Goal: Transaction & Acquisition: Purchase product/service

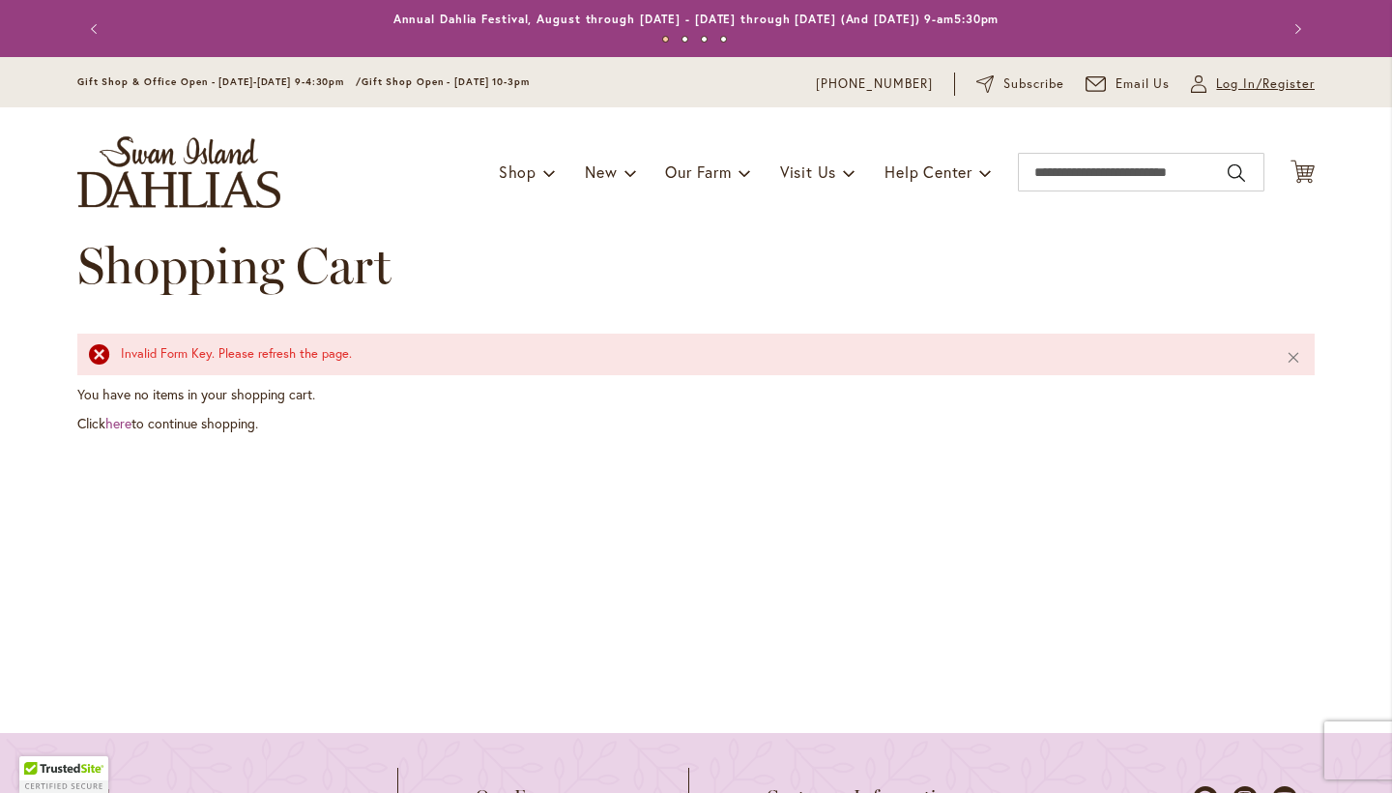
click at [1229, 81] on span "Log In/Register" at bounding box center [1265, 83] width 99 height 19
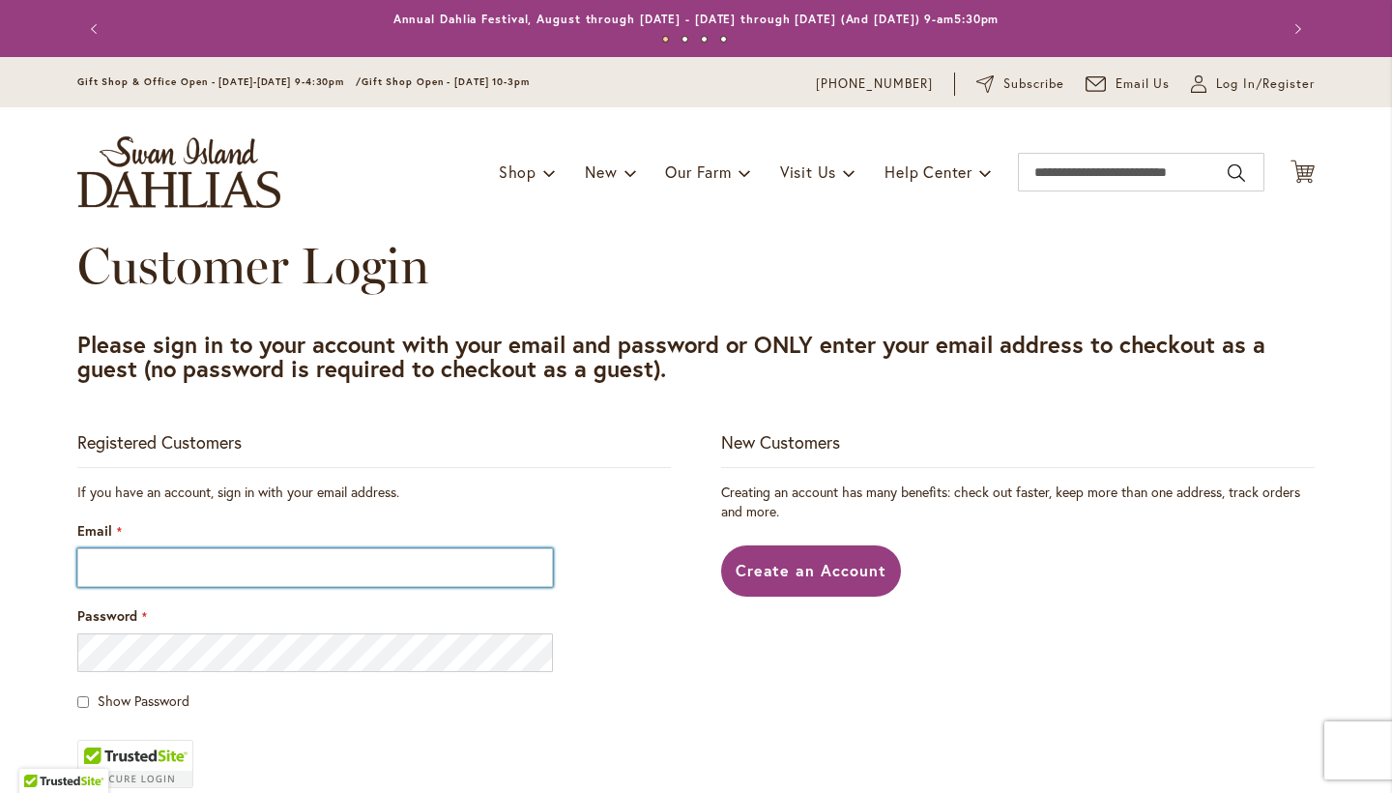
type input "**********"
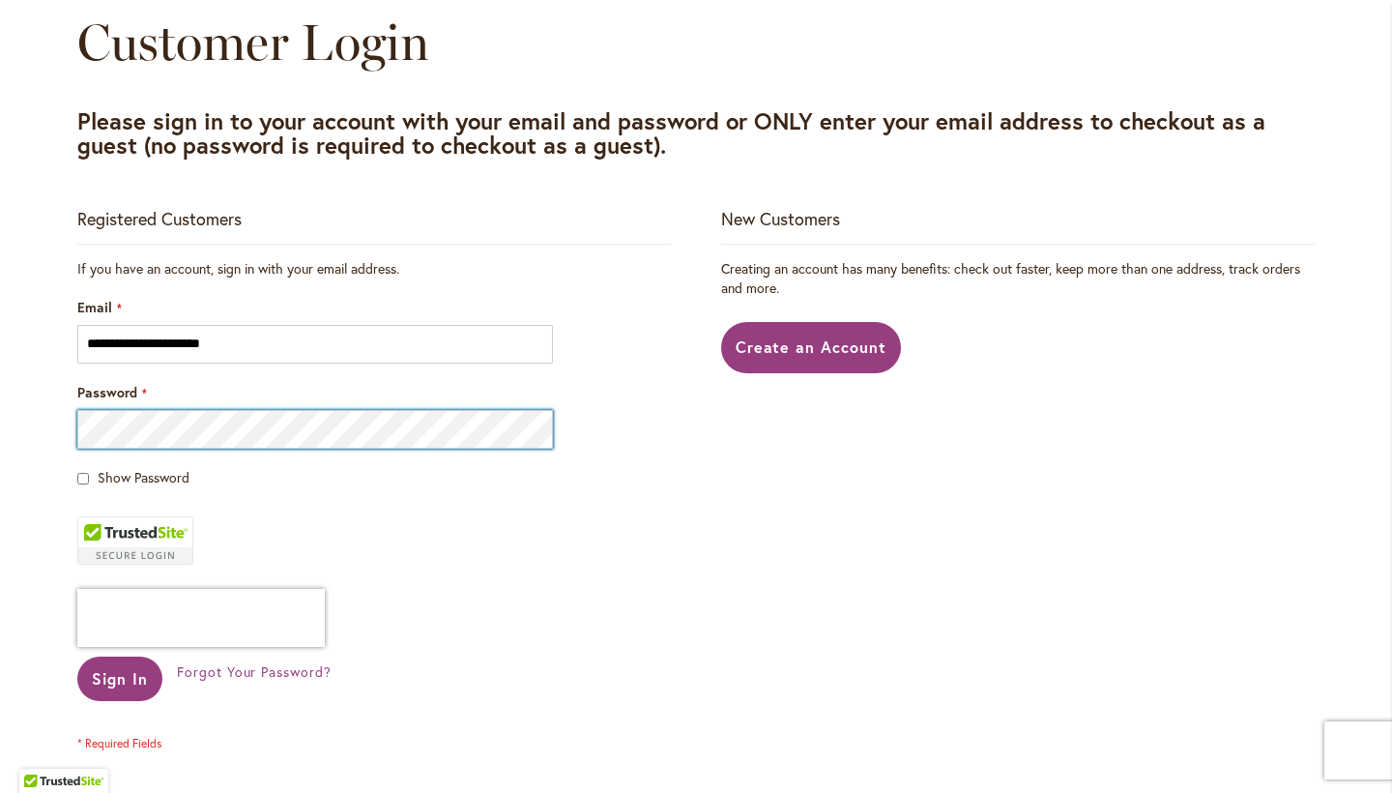
scroll to position [248, 0]
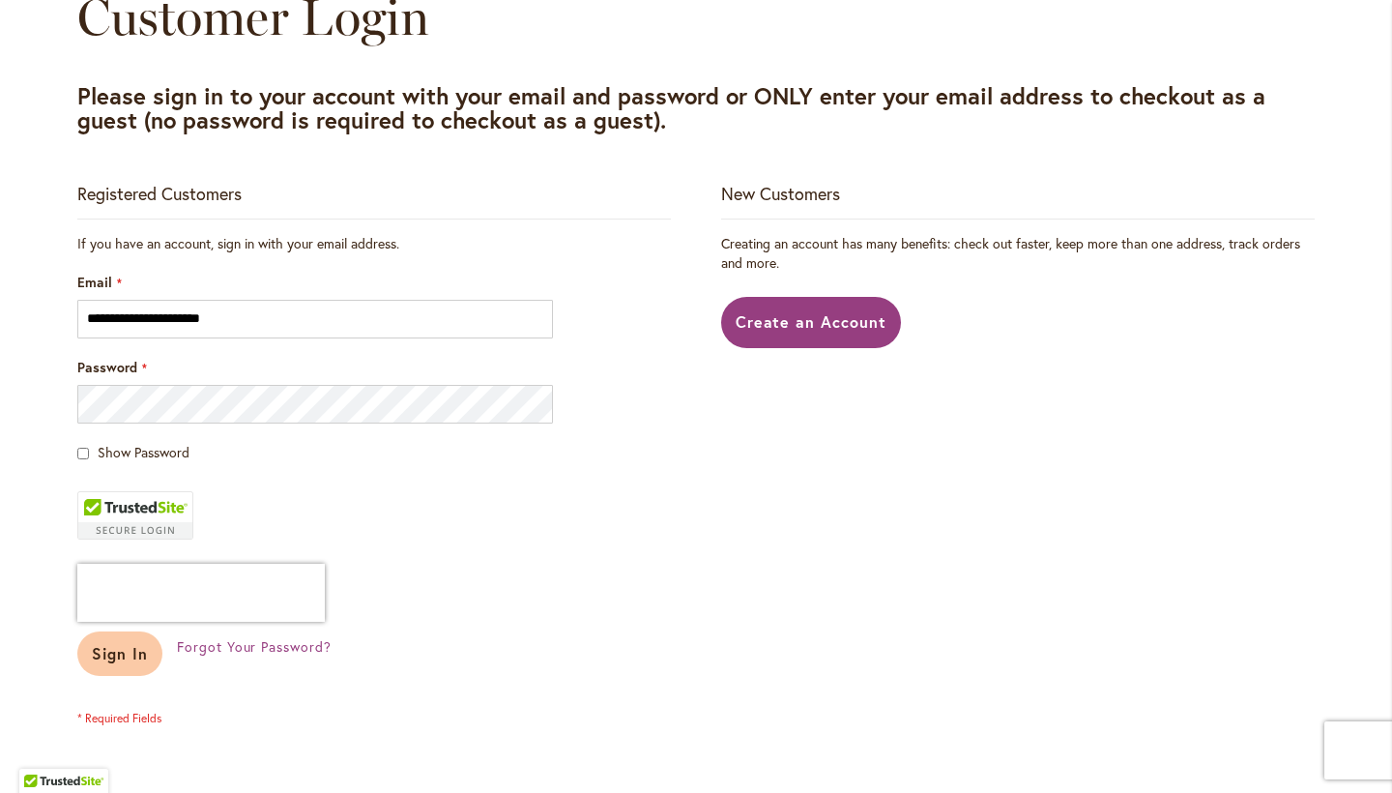
click at [133, 659] on span "Sign In" at bounding box center [120, 653] width 56 height 20
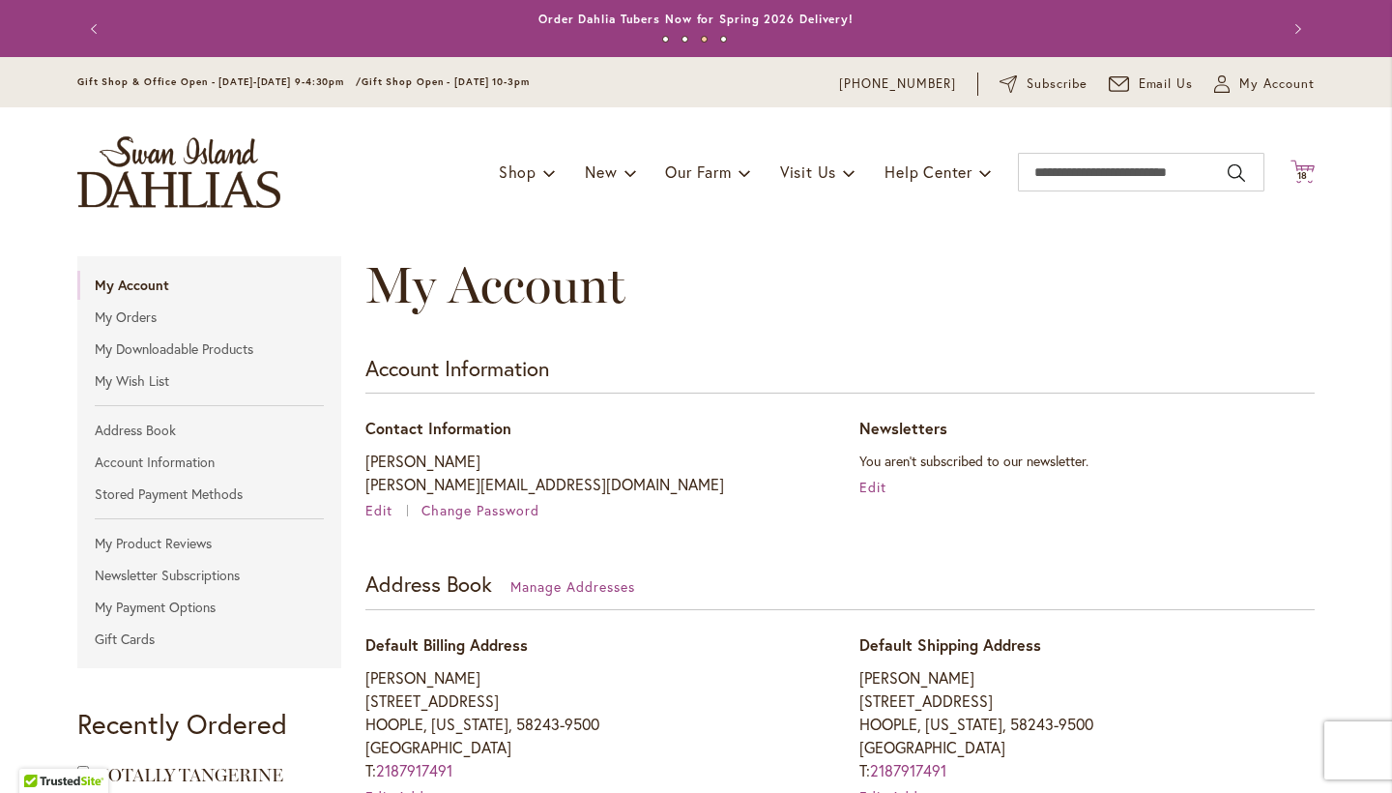
click at [1309, 173] on span "18 18 items" at bounding box center [1302, 176] width 19 height 10
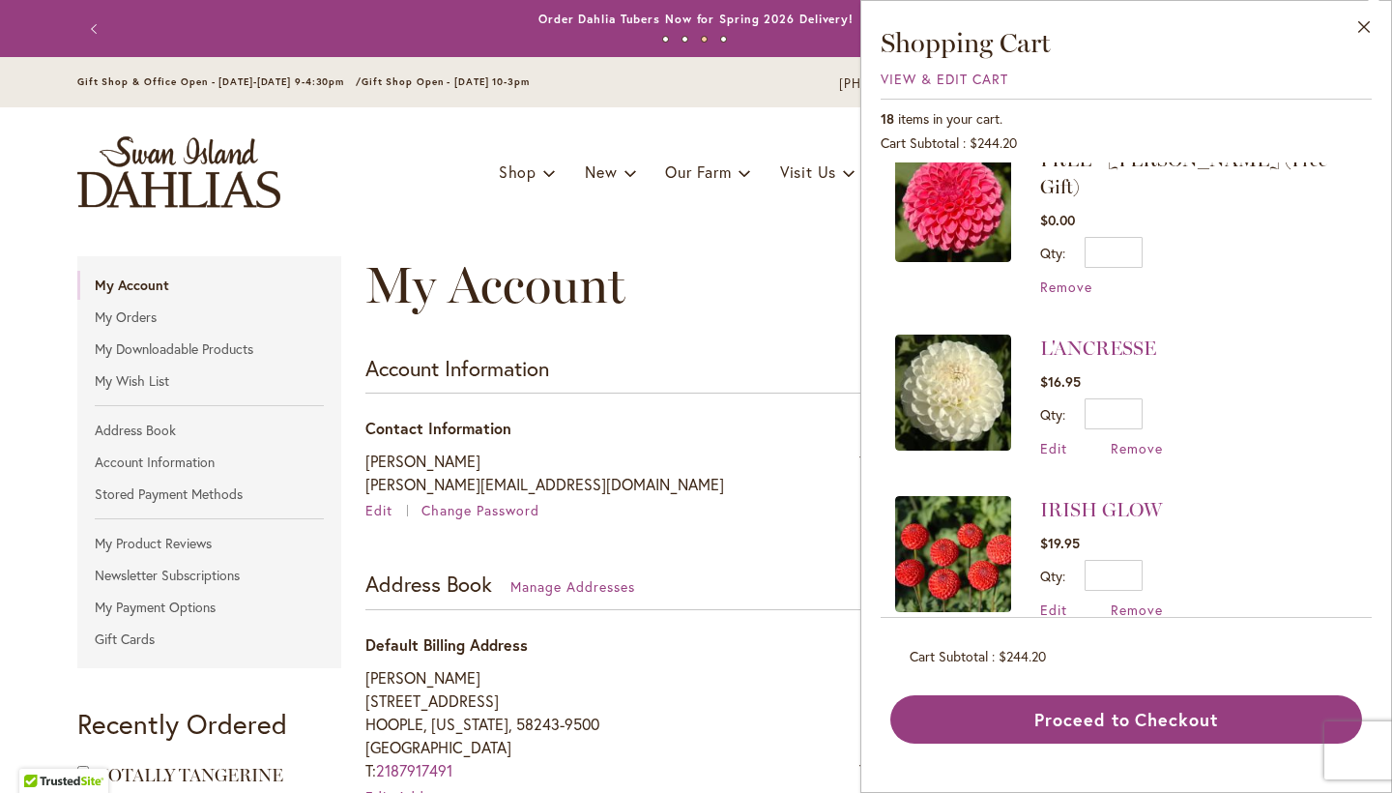
scroll to position [34, 0]
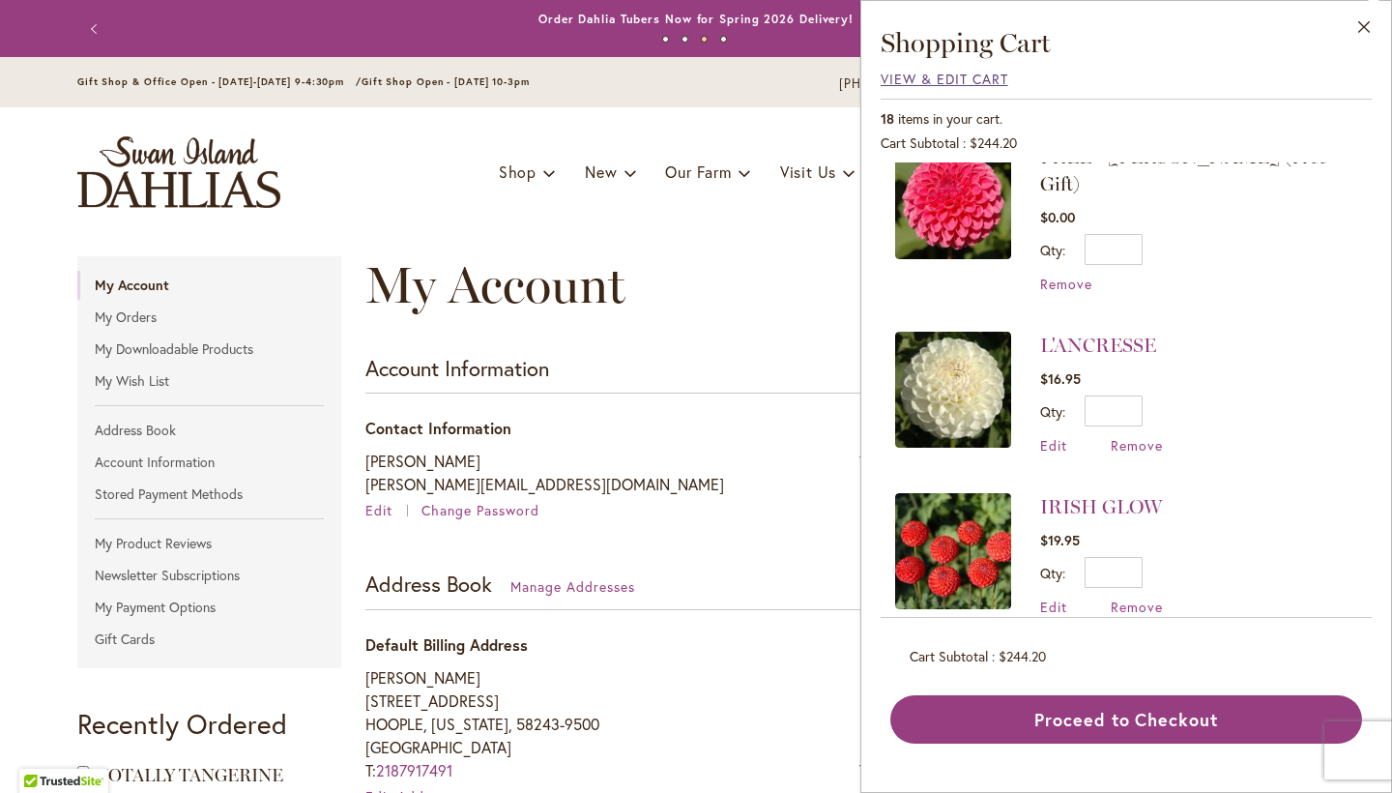
click at [908, 73] on span "View & Edit Cart" at bounding box center [945, 79] width 128 height 18
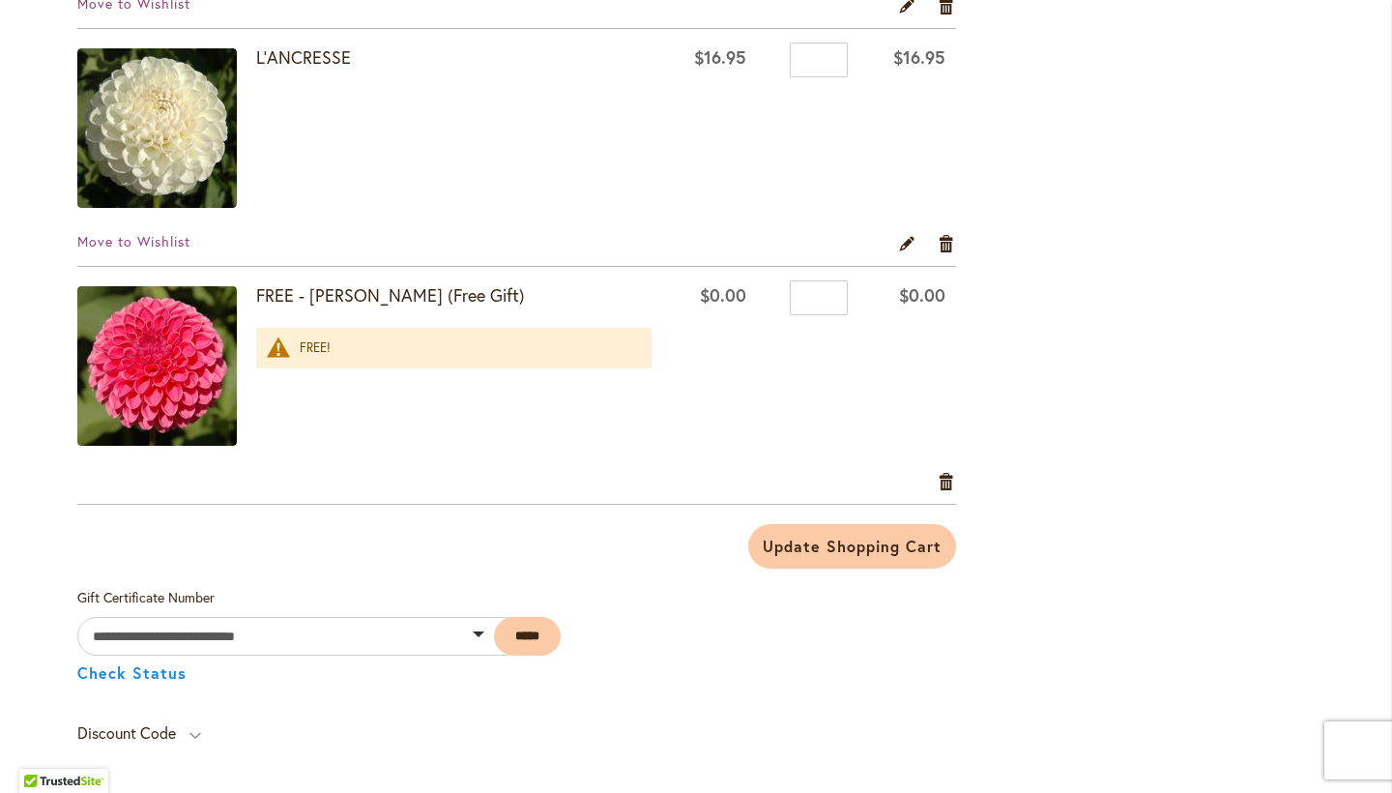
scroll to position [3933, 0]
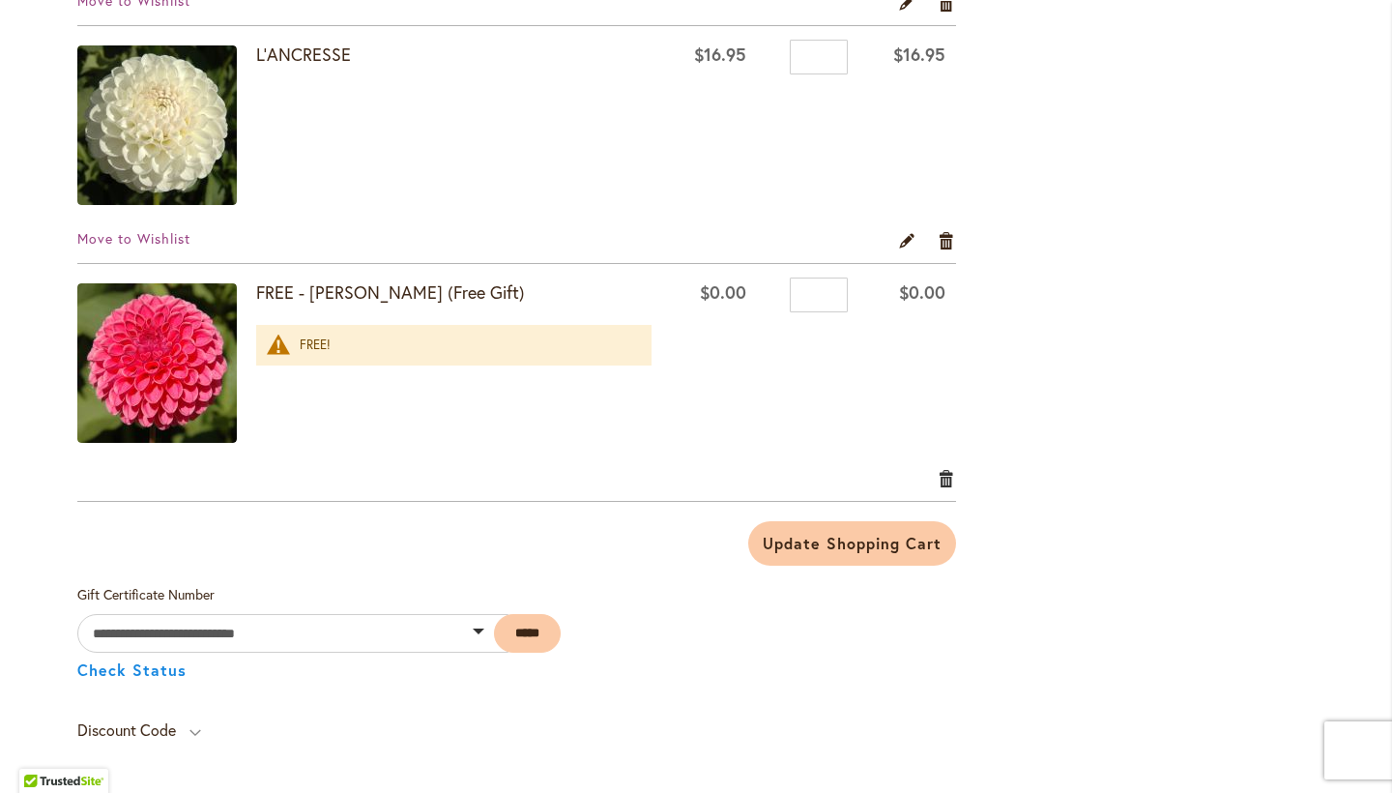
click at [940, 472] on link "Remove item" at bounding box center [947, 477] width 18 height 21
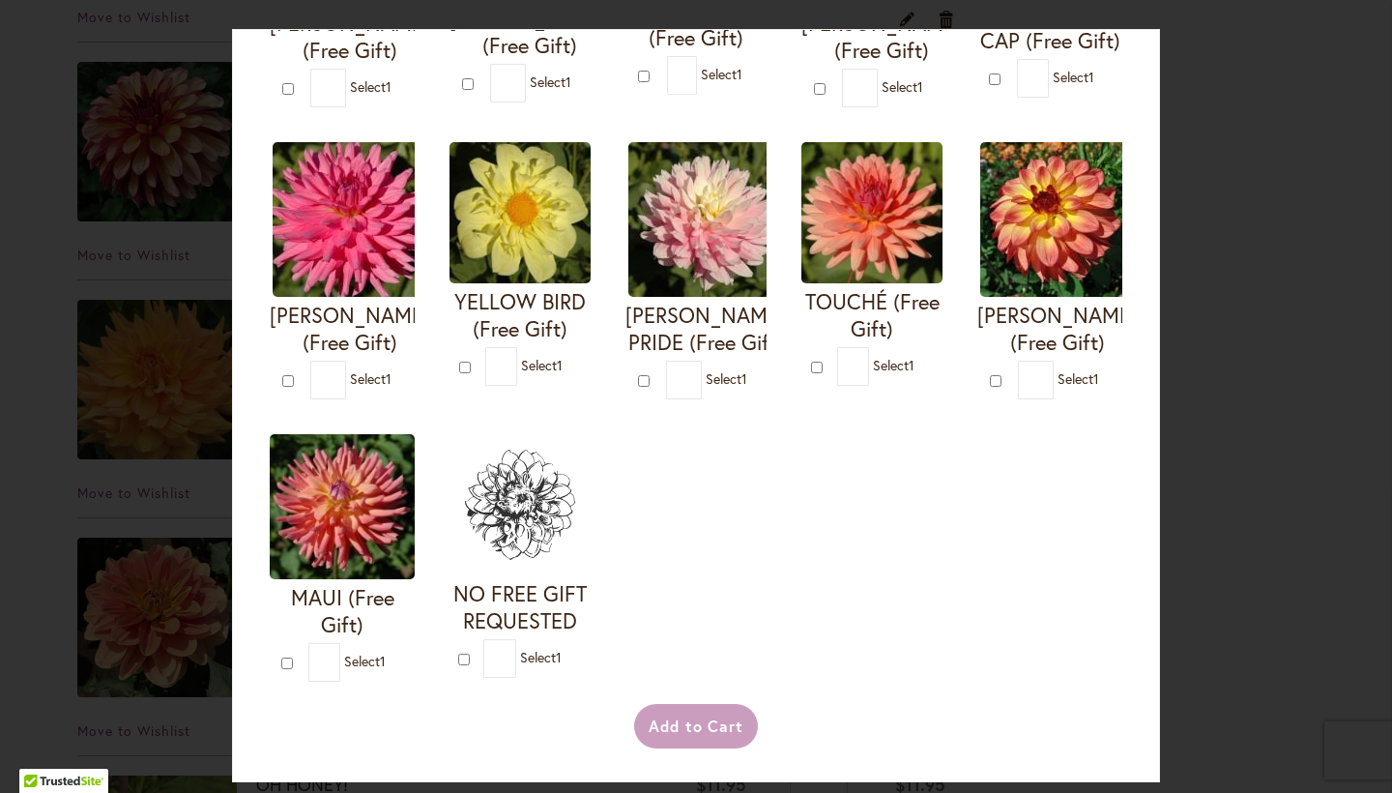
scroll to position [712, 0]
type input "*"
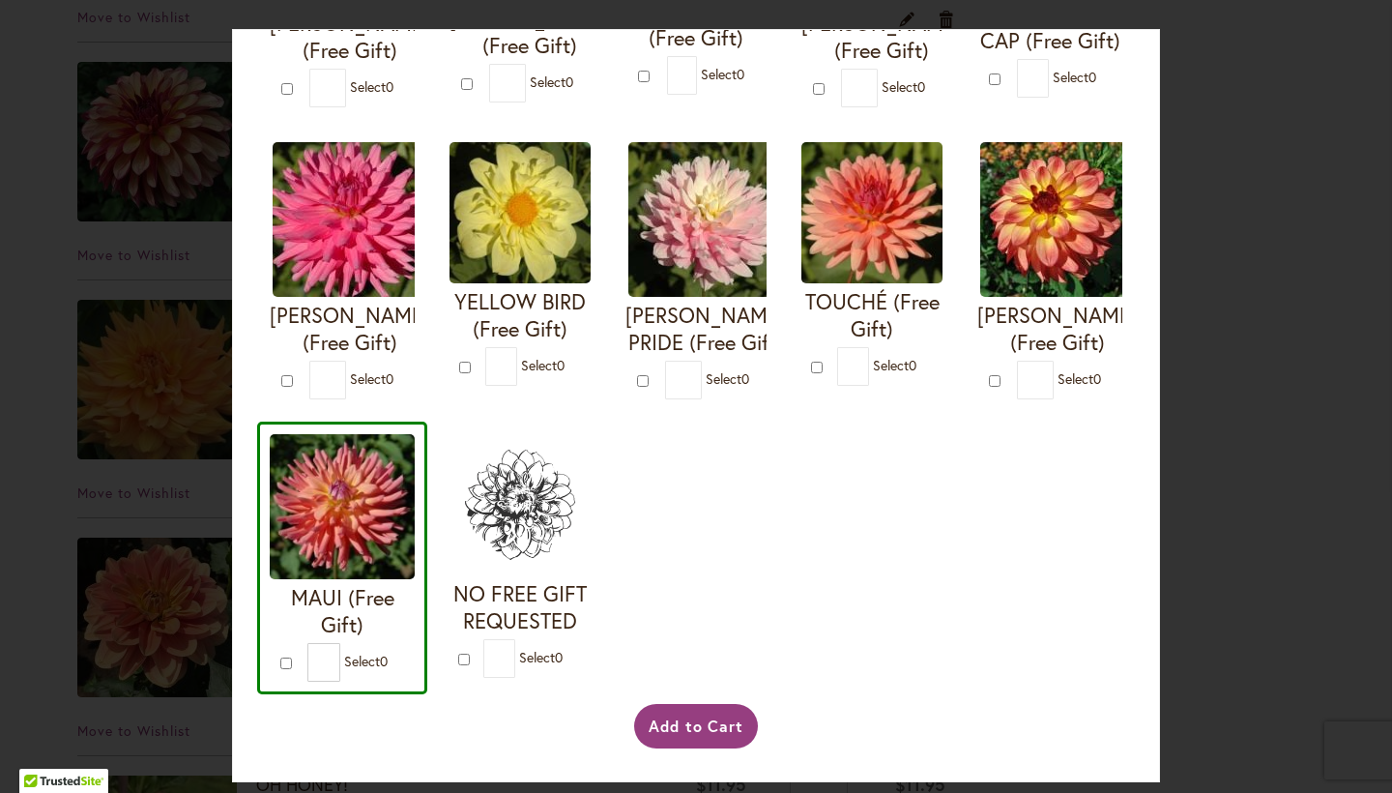
scroll to position [0, 0]
click at [710, 731] on button "Add to Cart" at bounding box center [696, 726] width 125 height 44
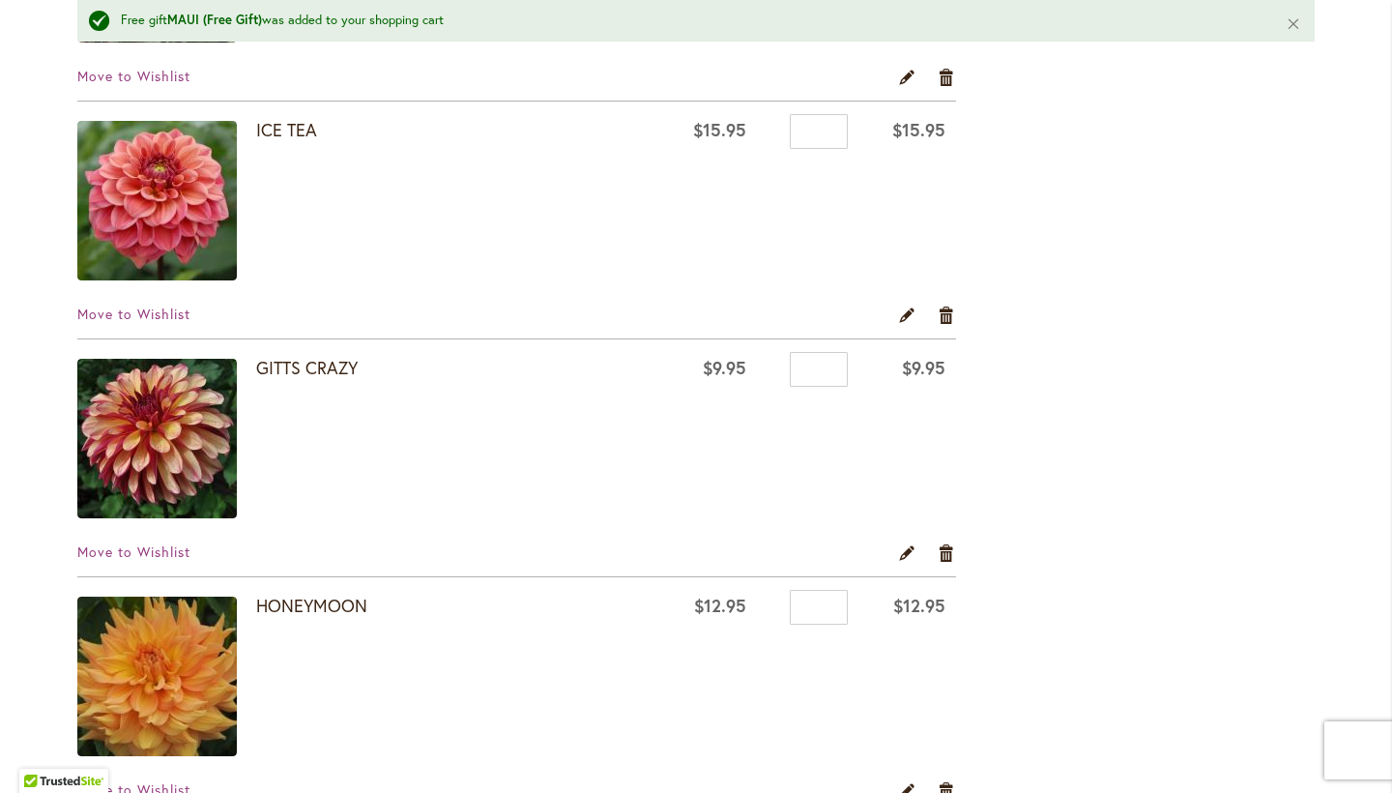
scroll to position [1057, 0]
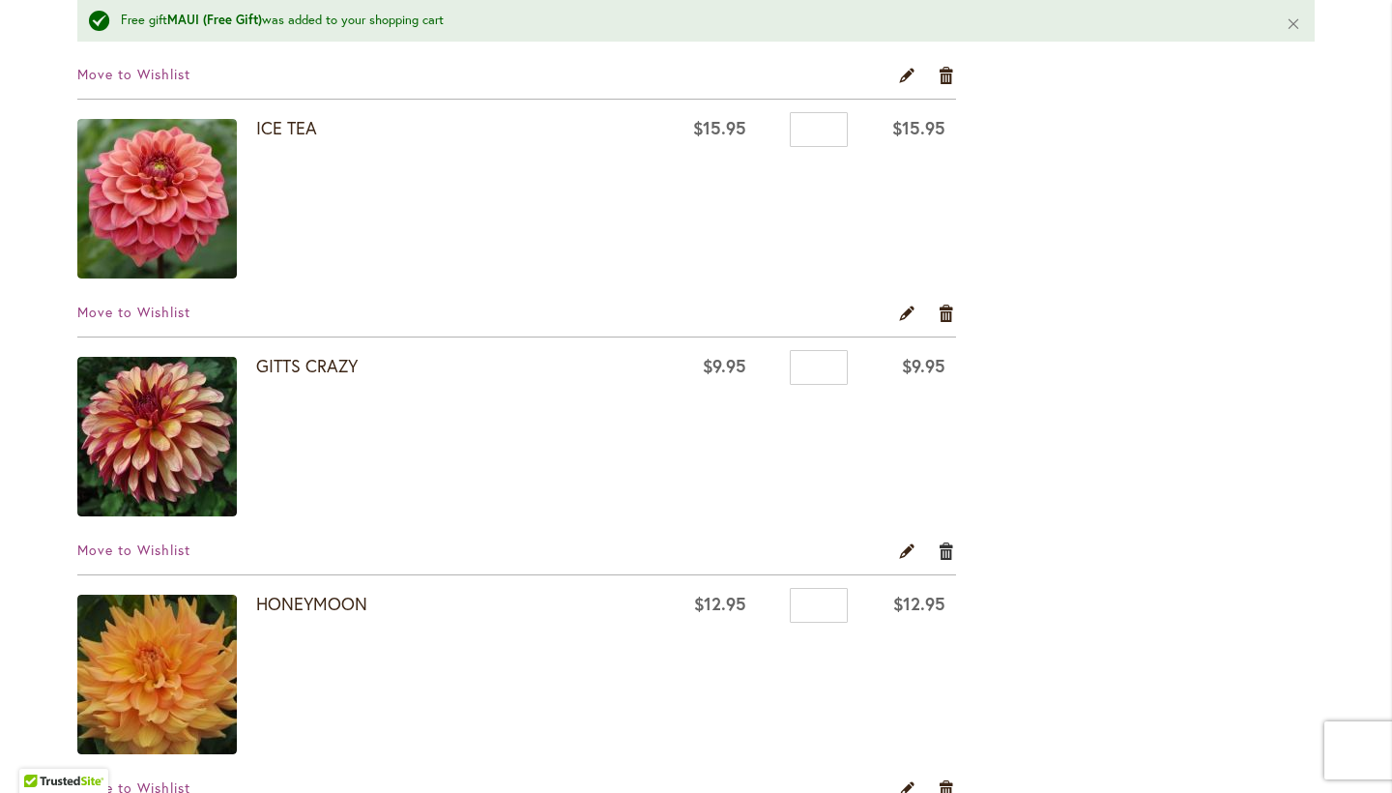
click at [948, 542] on link "Remove item" at bounding box center [947, 550] width 18 height 21
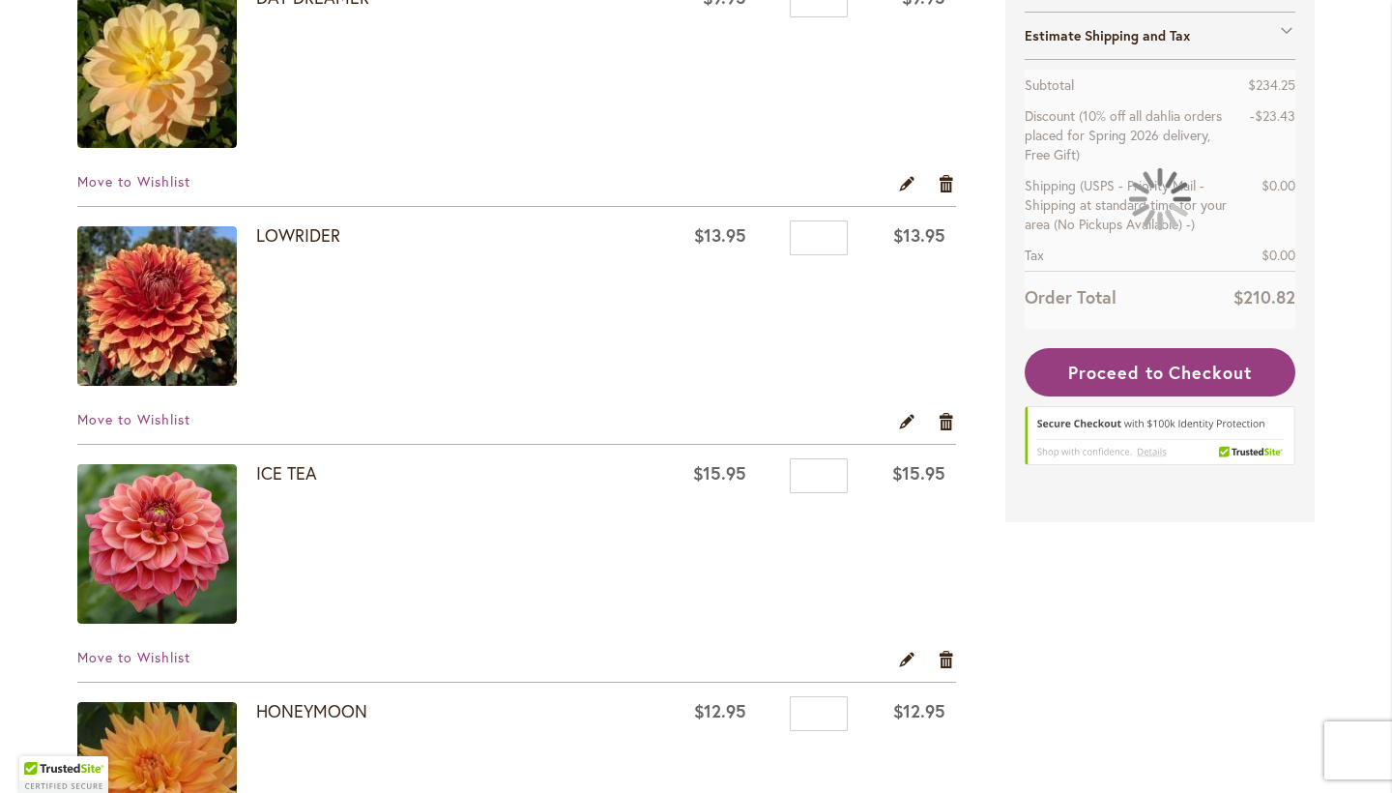
scroll to position [662, 0]
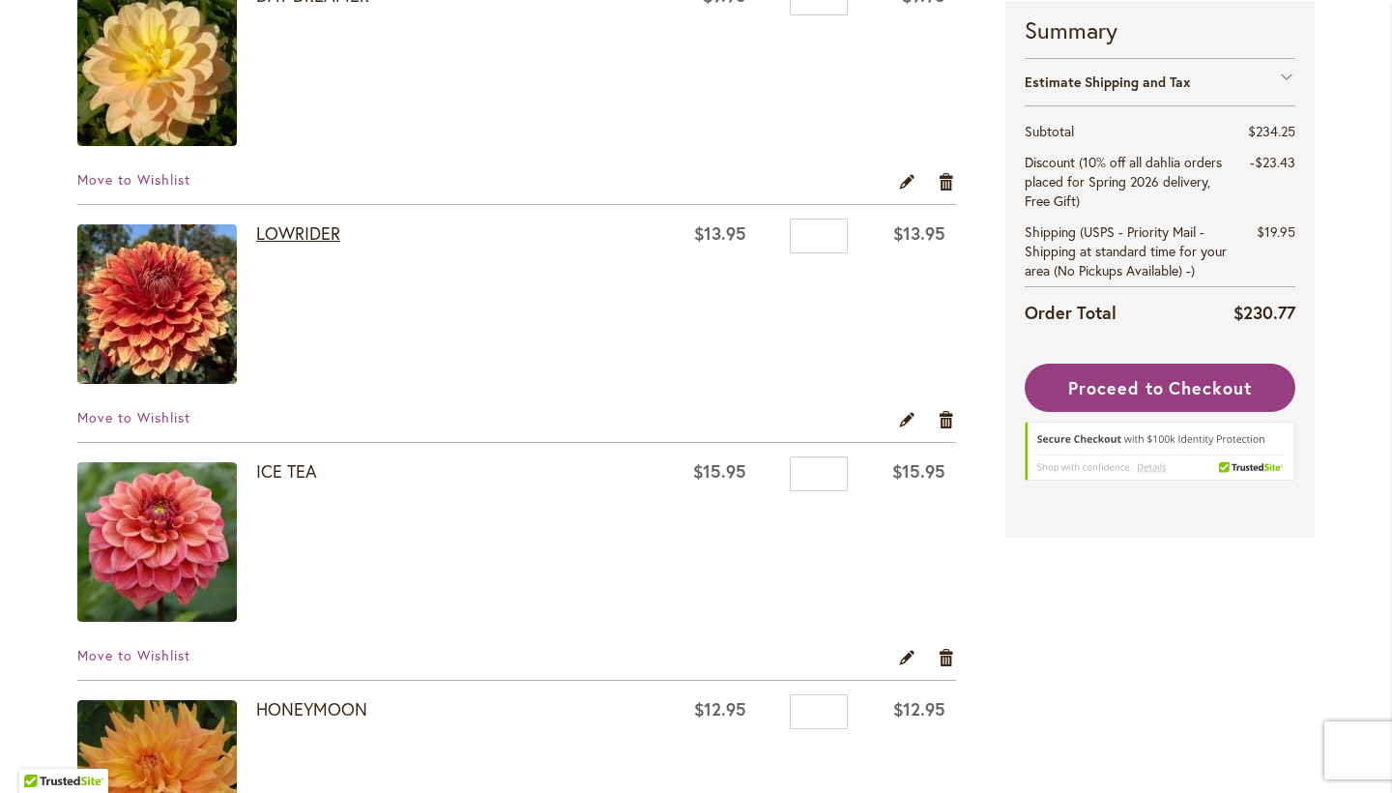
click at [273, 230] on link "LOWRIDER" at bounding box center [298, 232] width 84 height 23
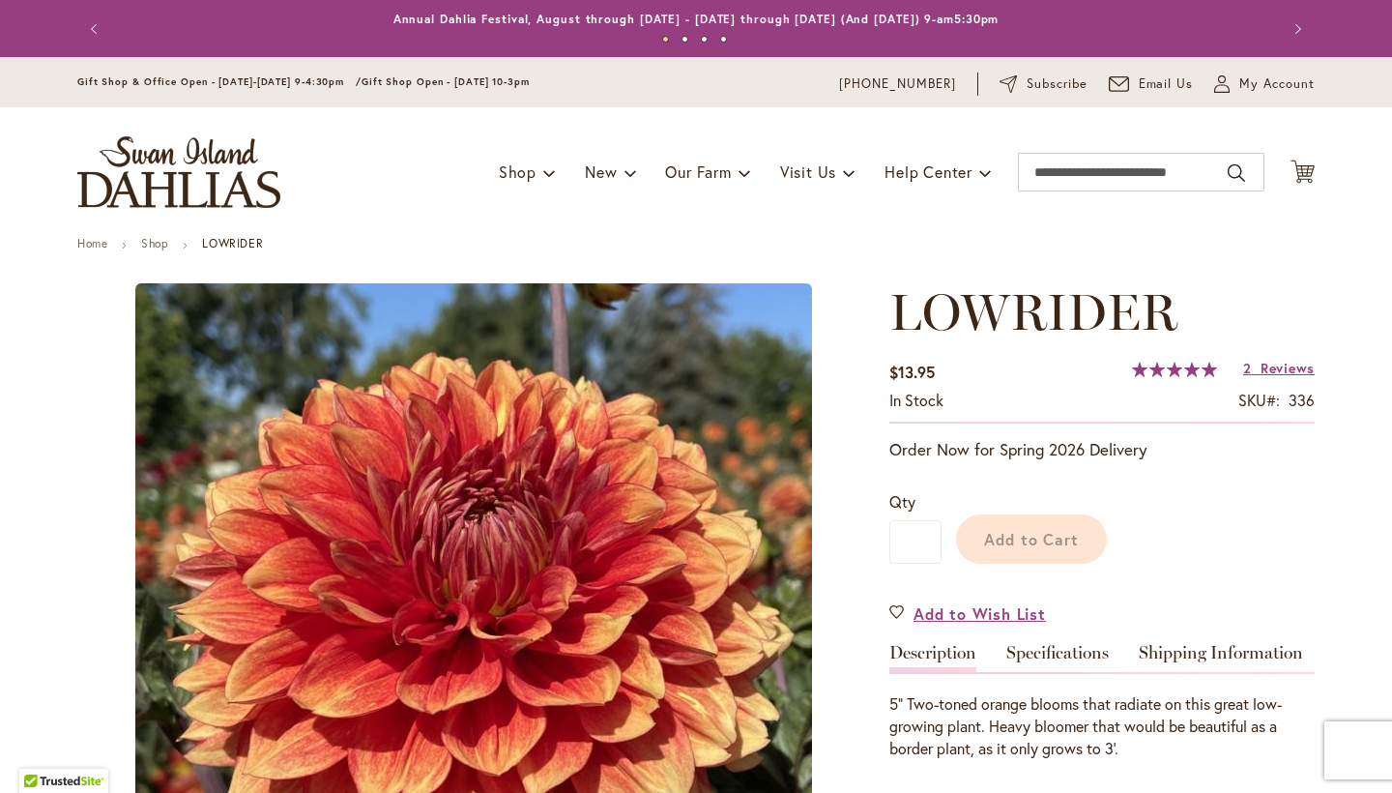
type input "****"
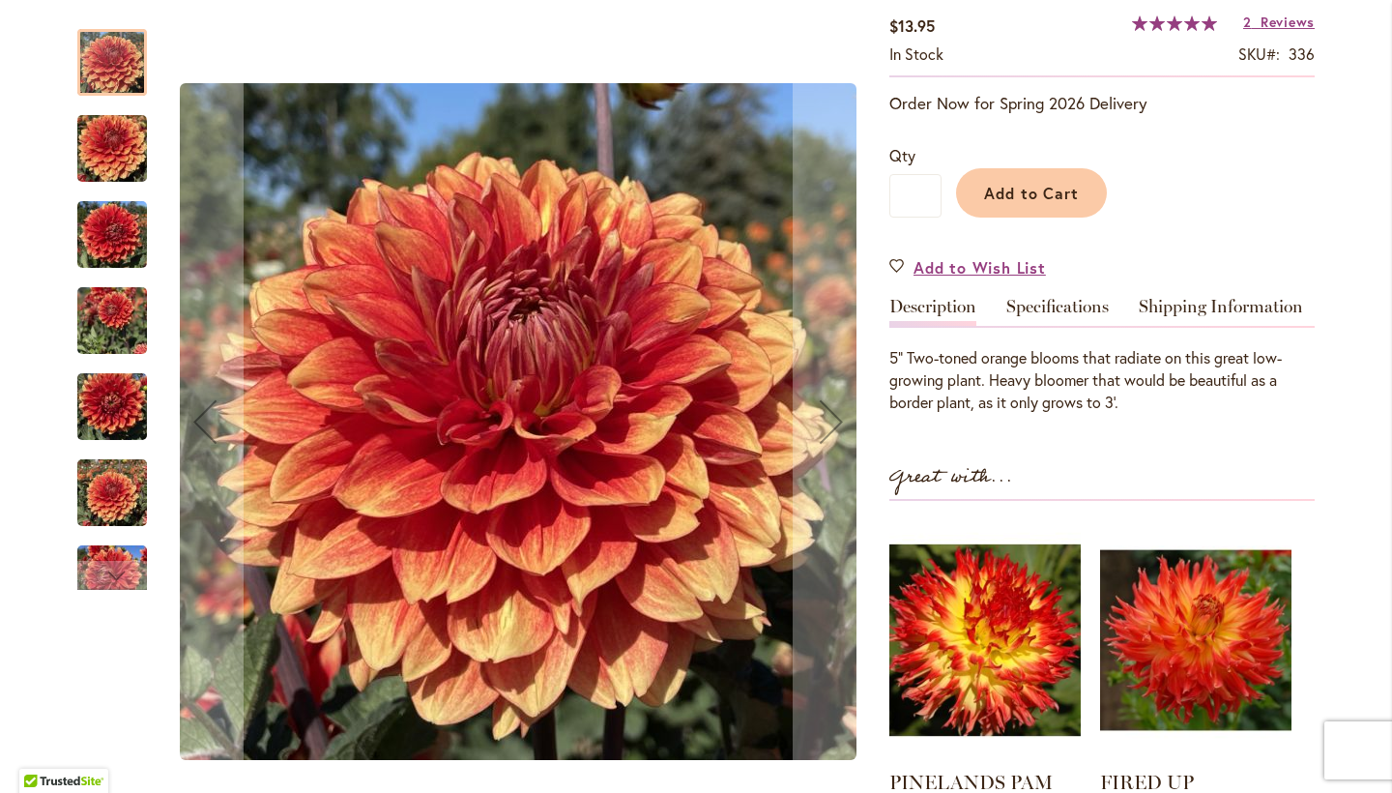
scroll to position [347, 0]
click at [120, 509] on img "Lowrider" at bounding box center [112, 493] width 70 height 93
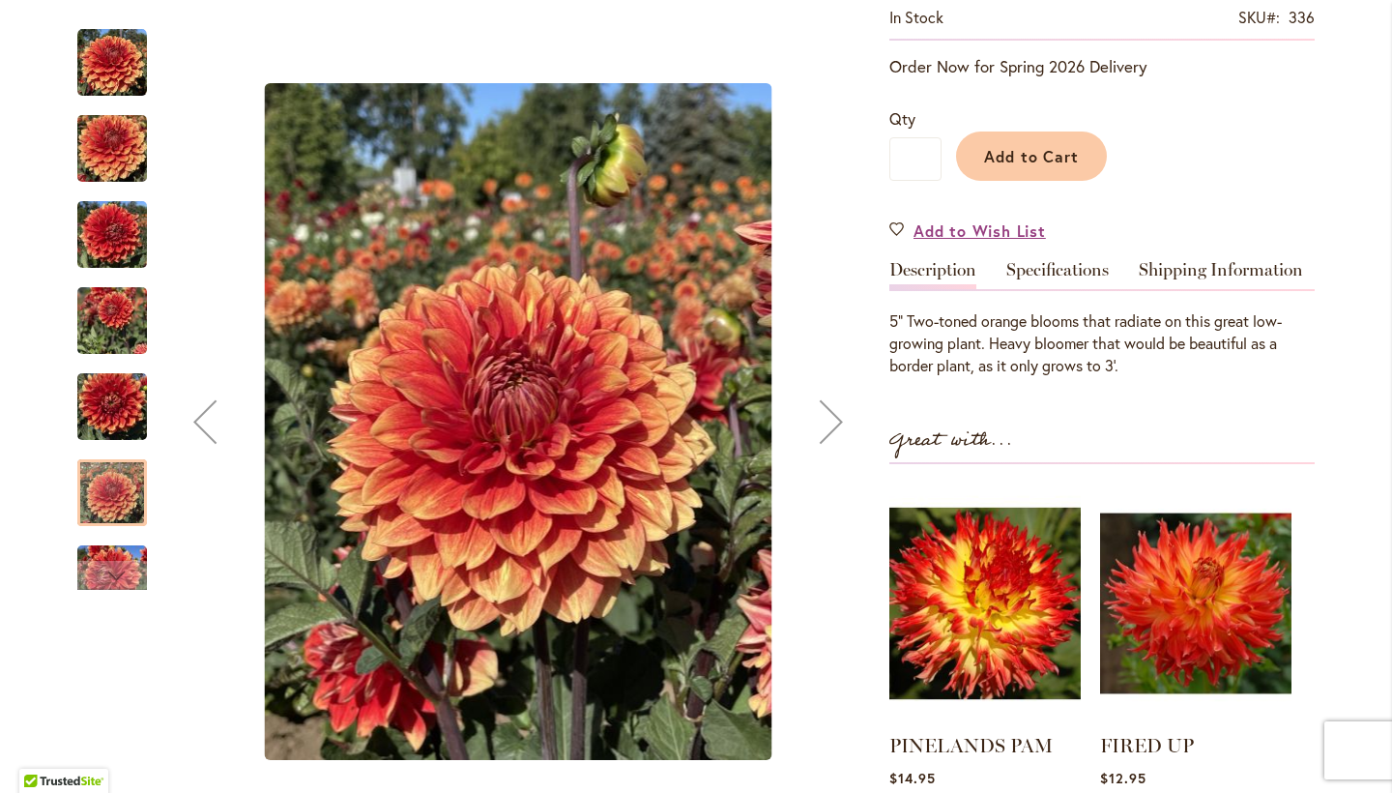
scroll to position [411, 0]
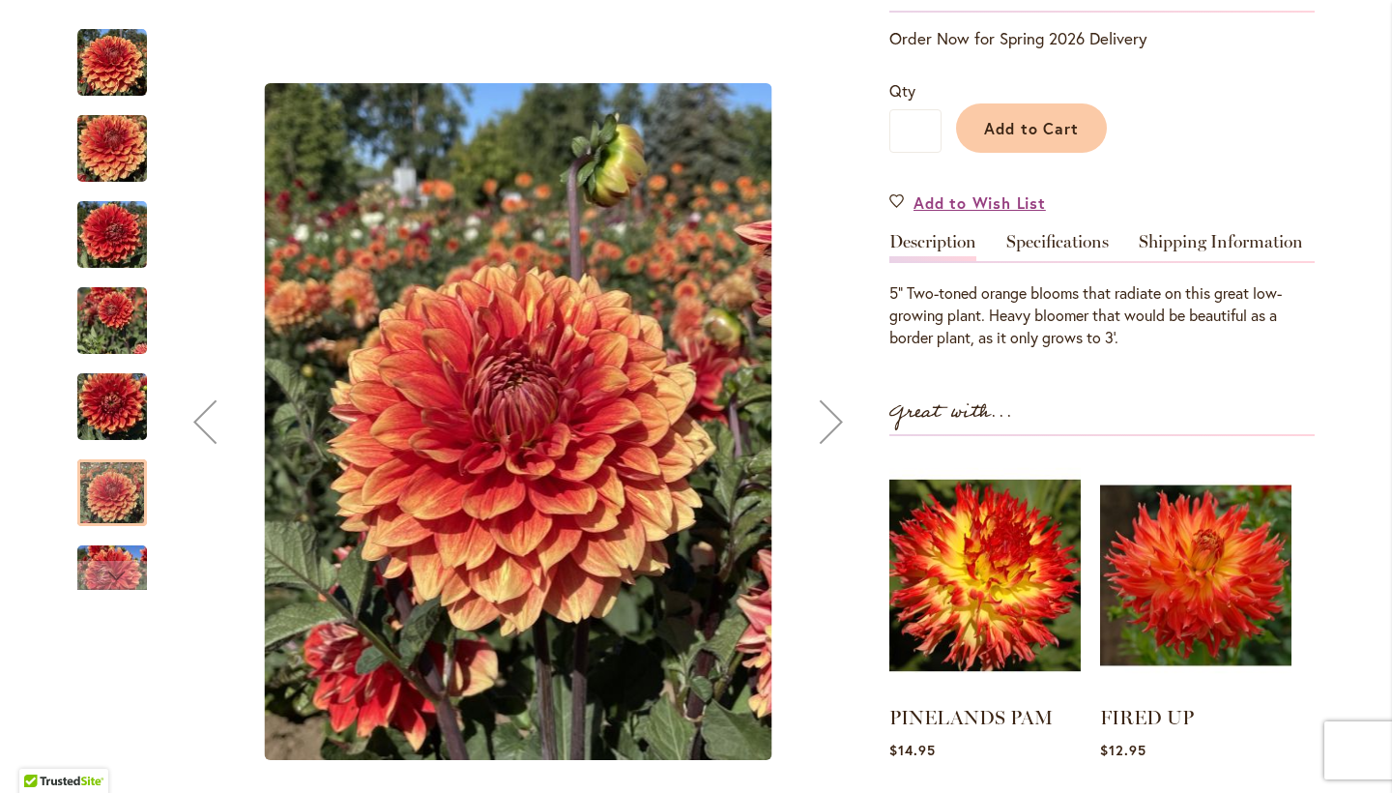
click at [838, 409] on div "Next" at bounding box center [831, 421] width 77 height 77
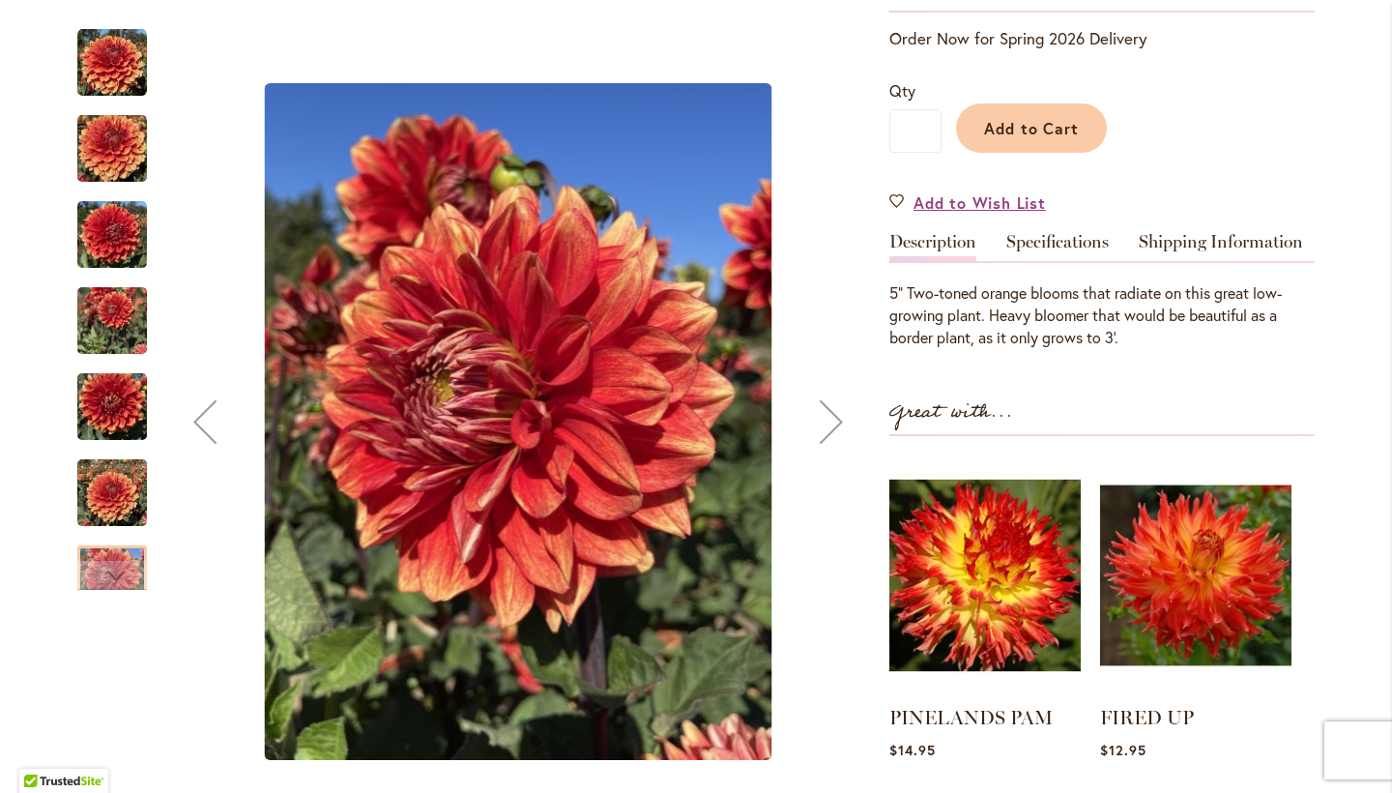
click at [838, 409] on div "Next" at bounding box center [831, 421] width 77 height 77
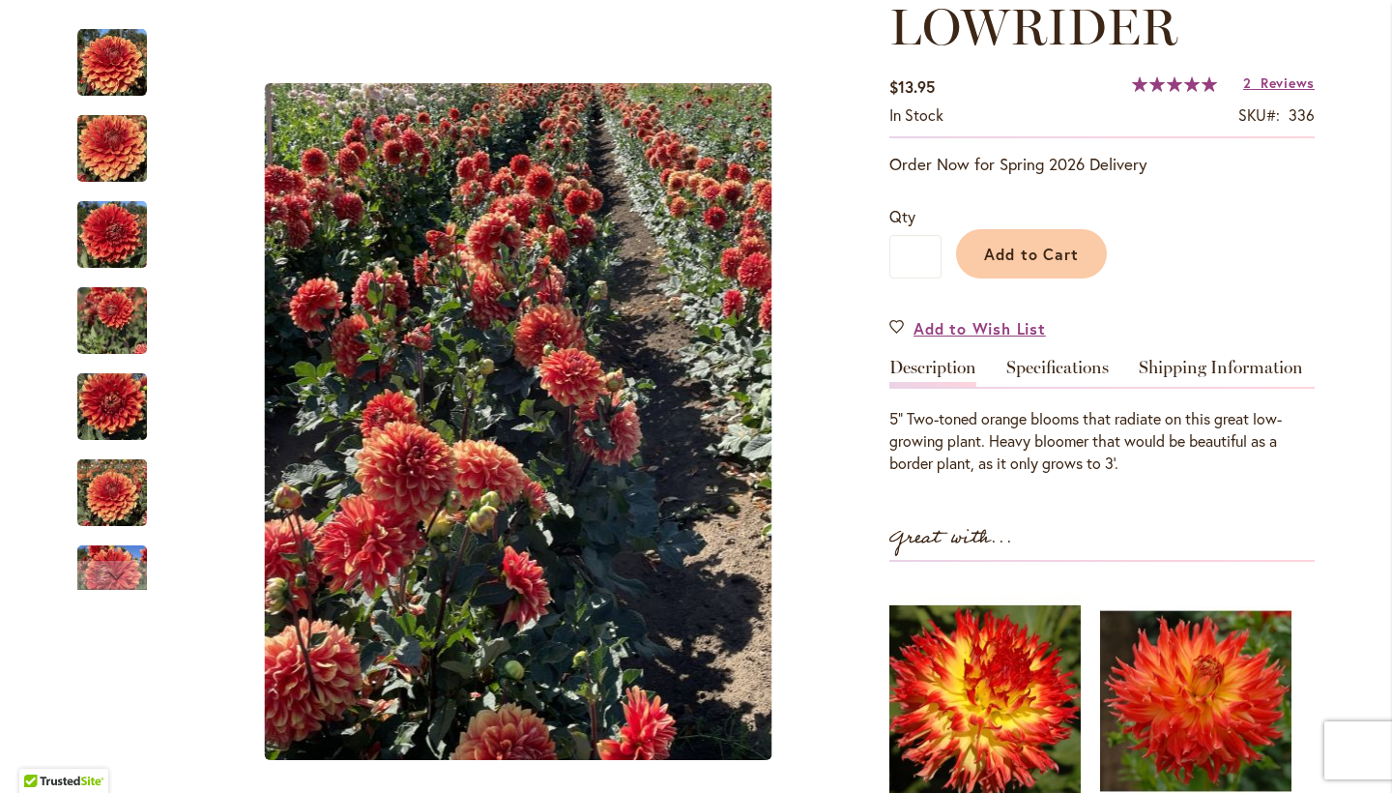
scroll to position [217, 0]
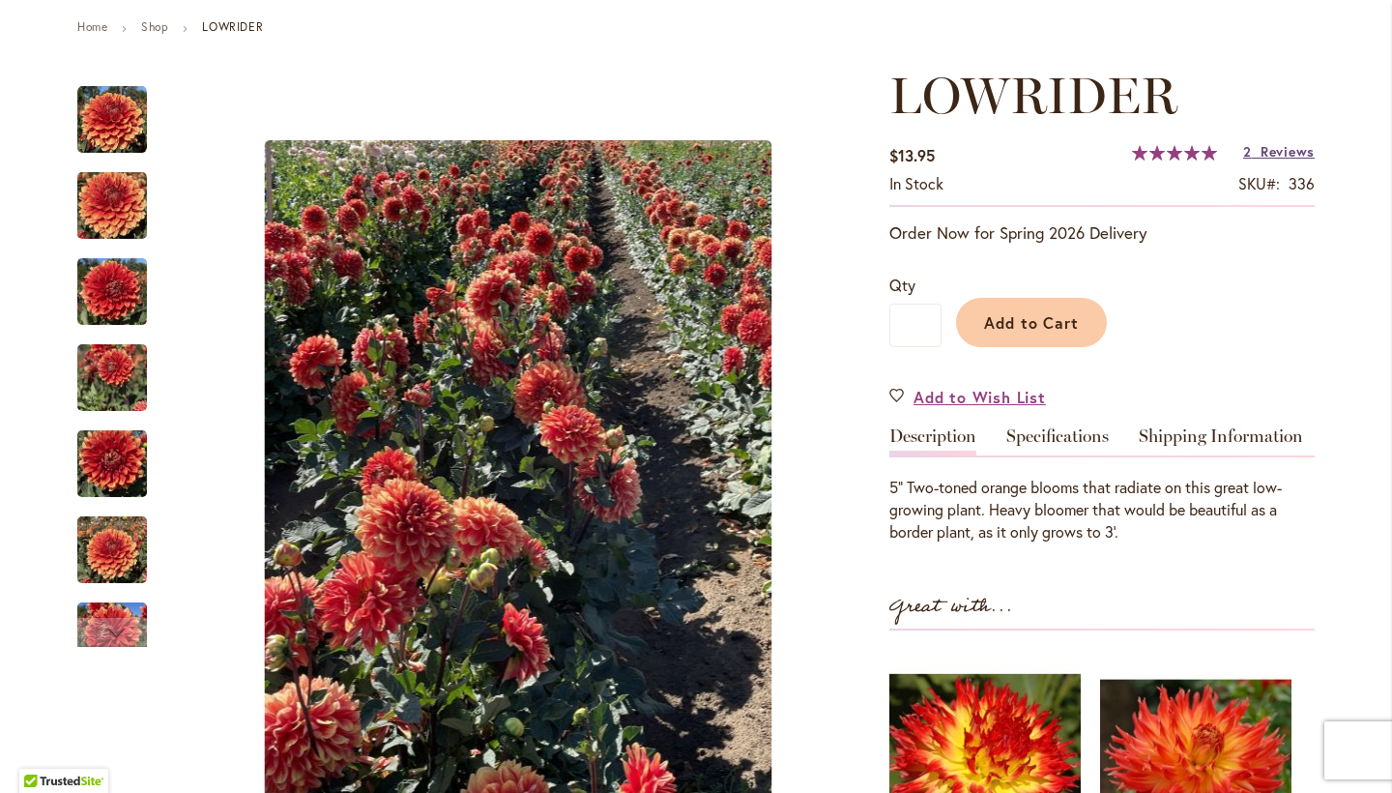
click at [1264, 156] on span "Reviews" at bounding box center [1288, 151] width 54 height 18
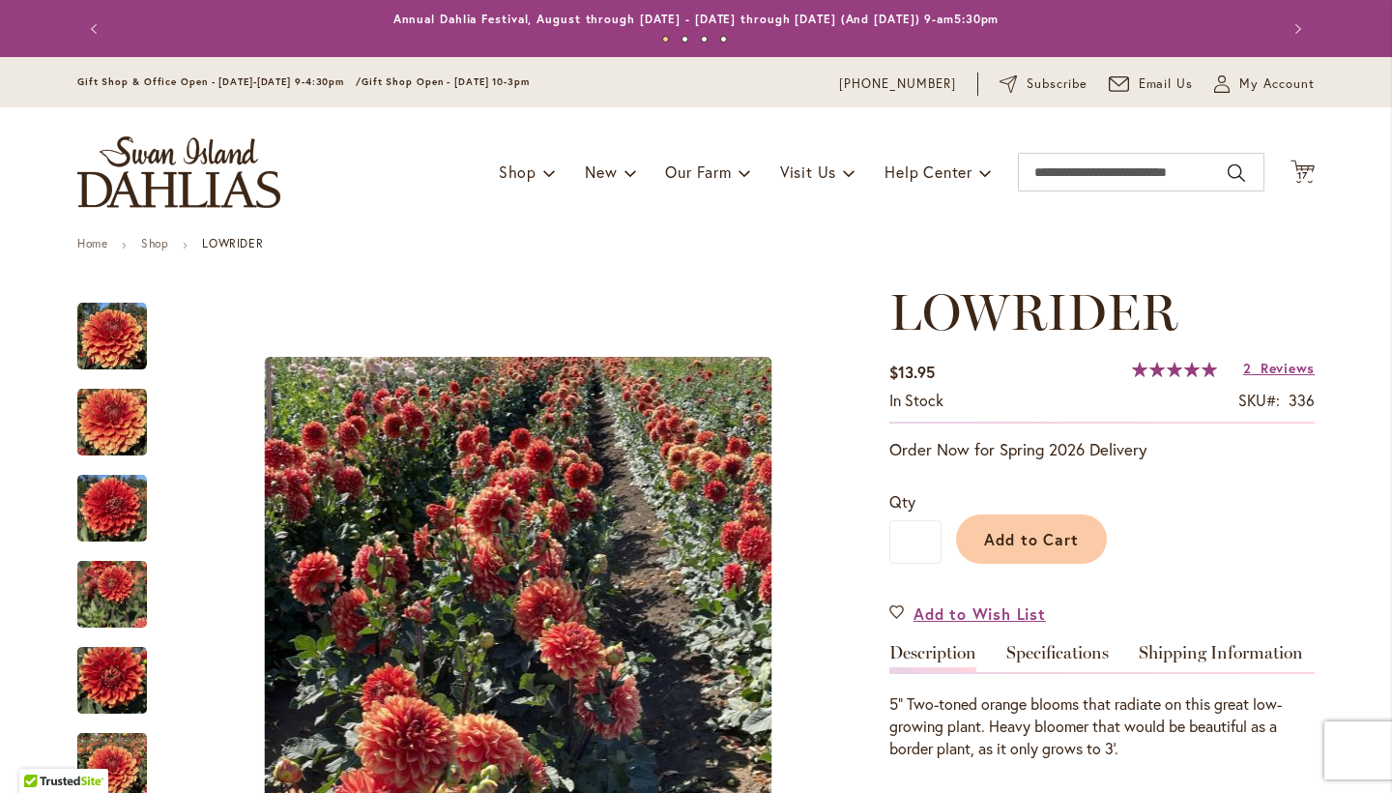
scroll to position [0, 0]
click at [1306, 166] on icon "Cart .cls-1 { fill: #231f20; }" at bounding box center [1303, 172] width 24 height 24
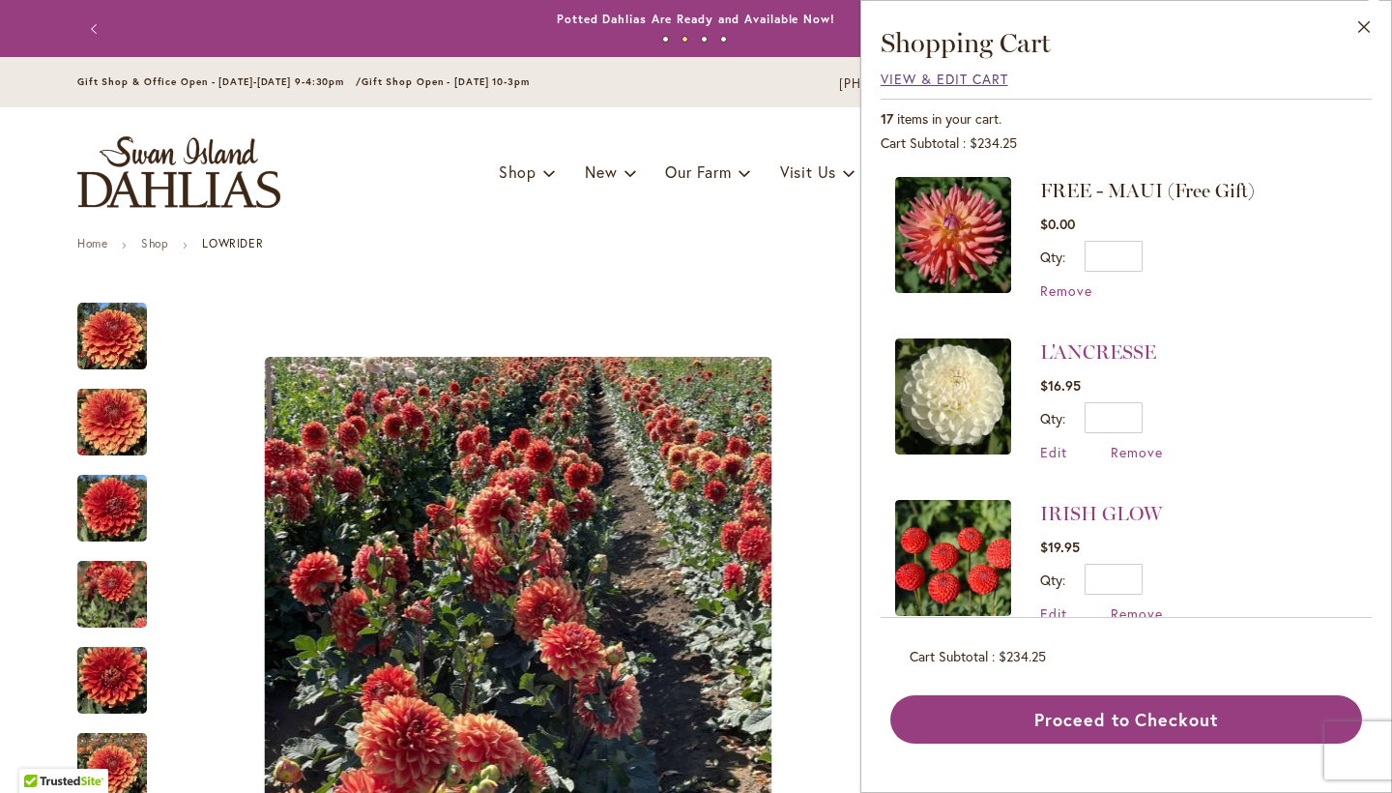
click at [922, 83] on span "View & Edit Cart" at bounding box center [945, 79] width 128 height 18
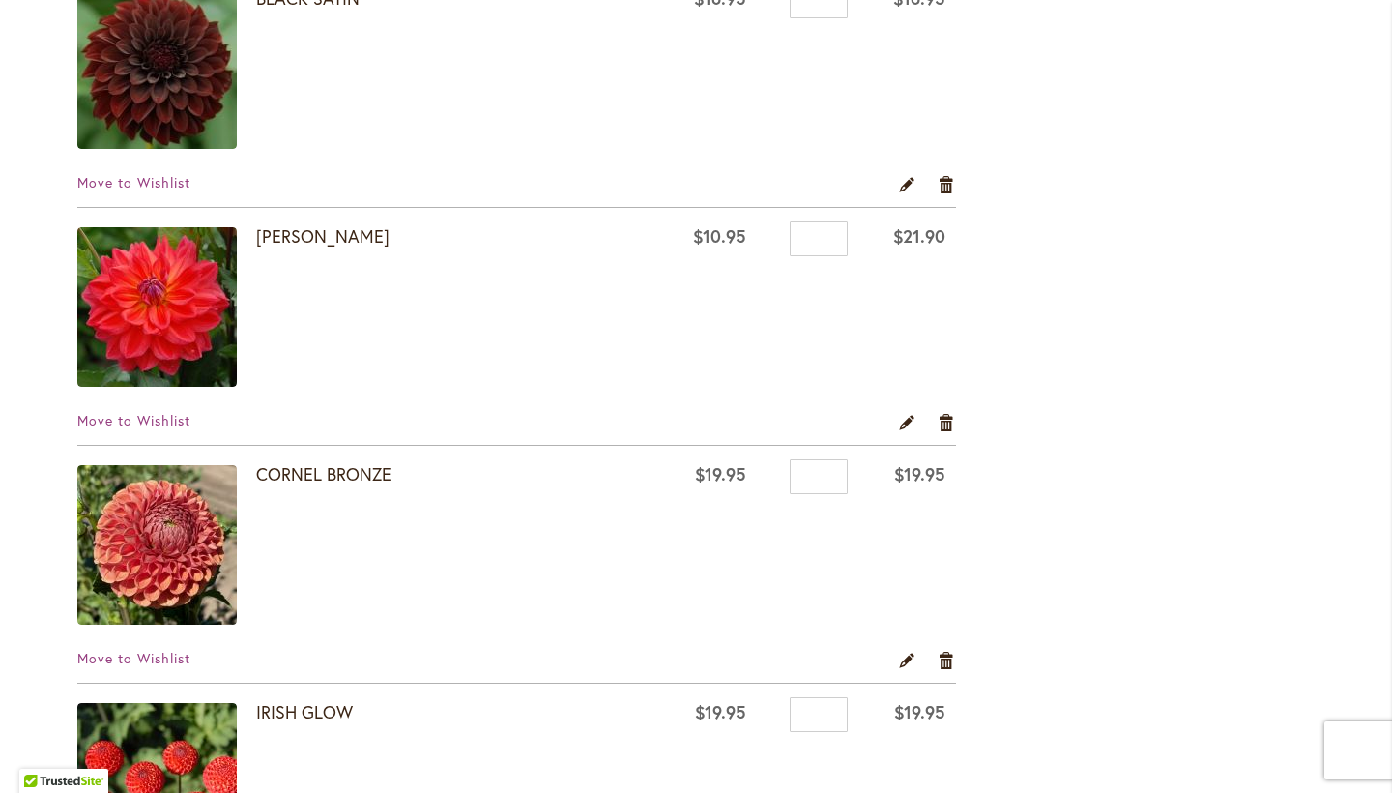
scroll to position [2804, 0]
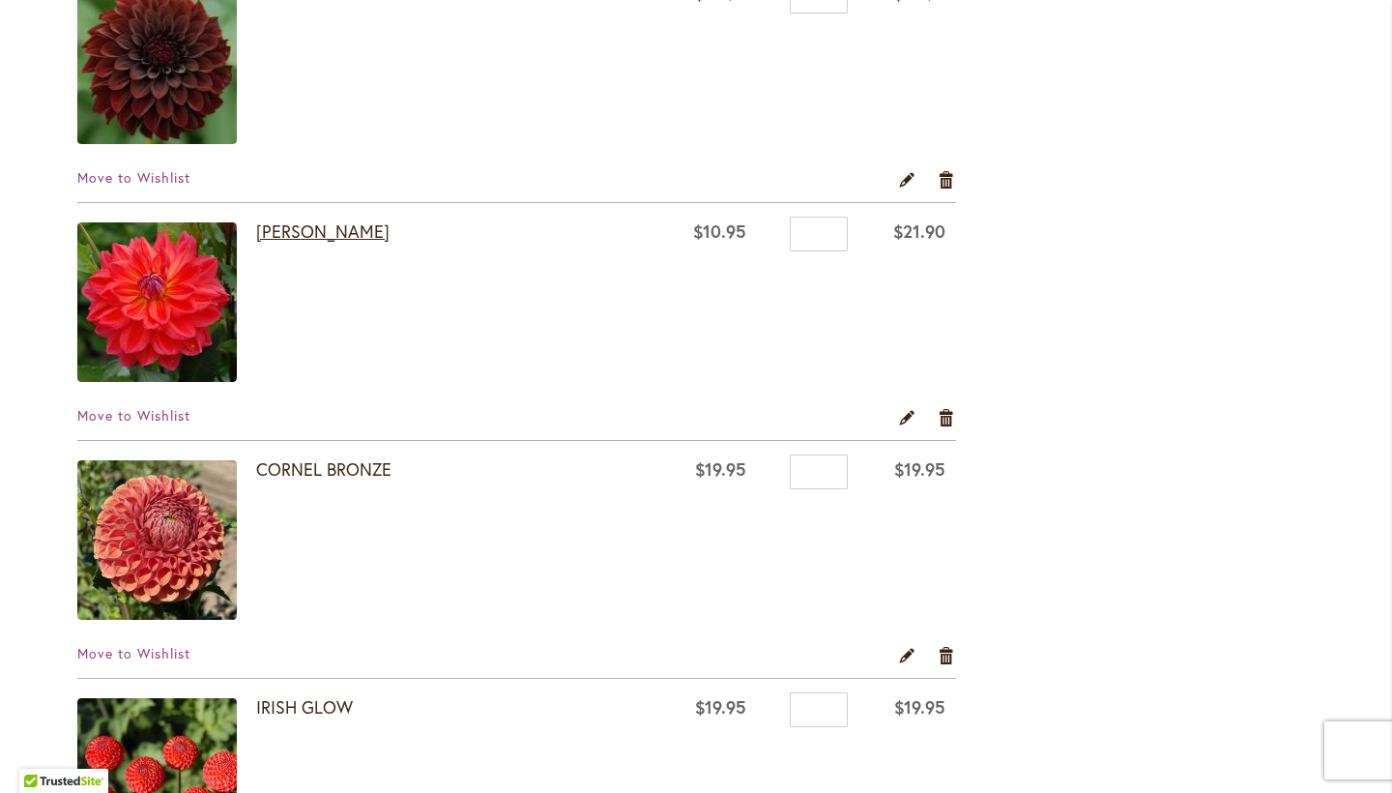
click at [320, 235] on link "[PERSON_NAME]" at bounding box center [322, 230] width 133 height 23
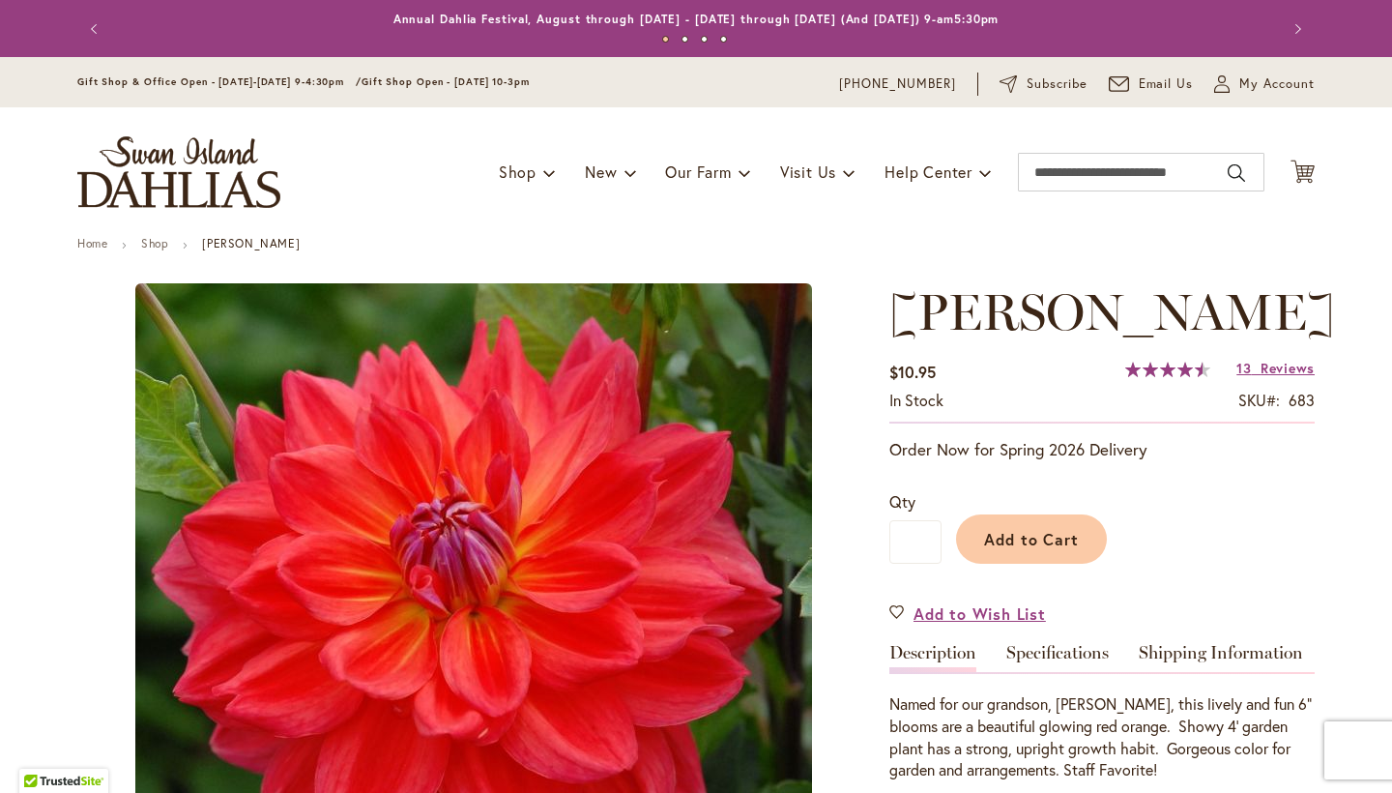
type input "****"
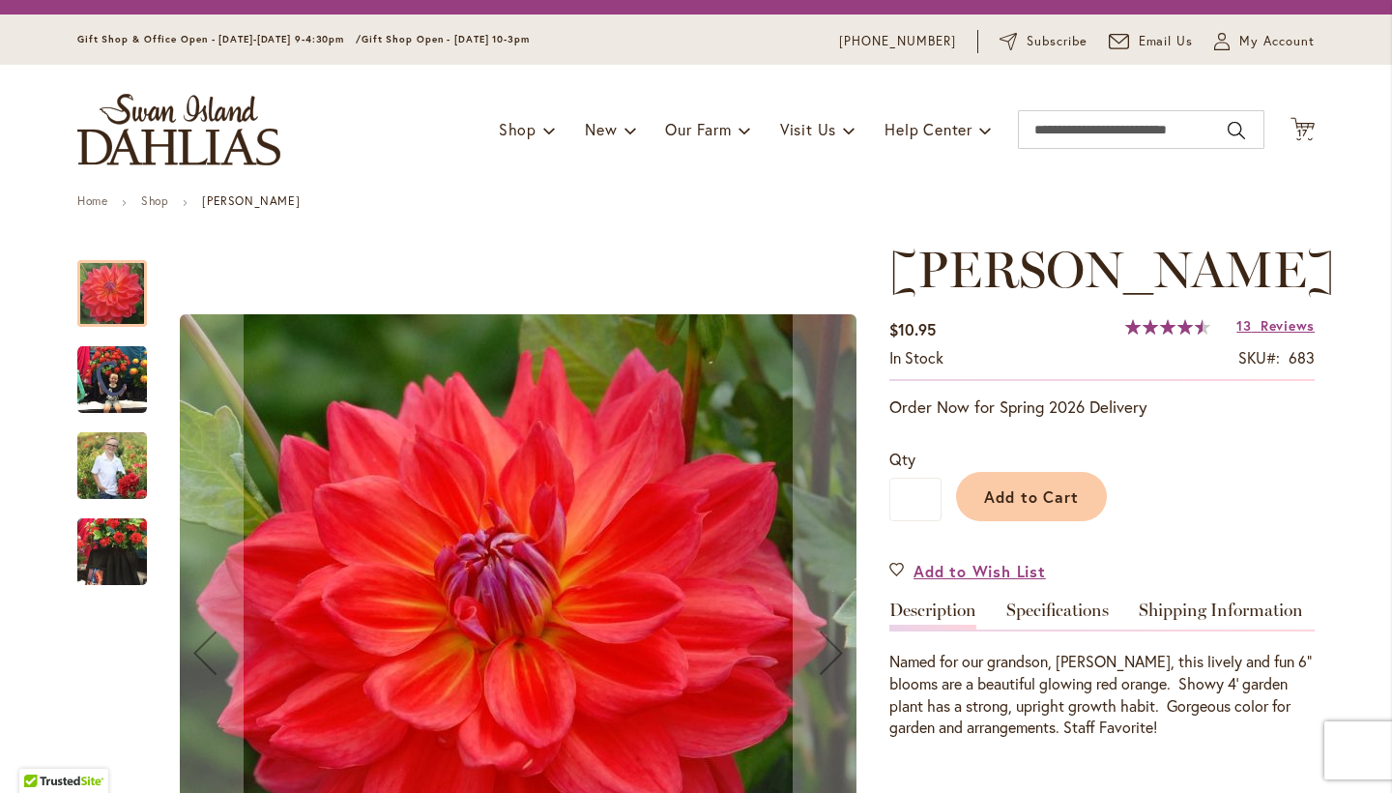
scroll to position [230, 0]
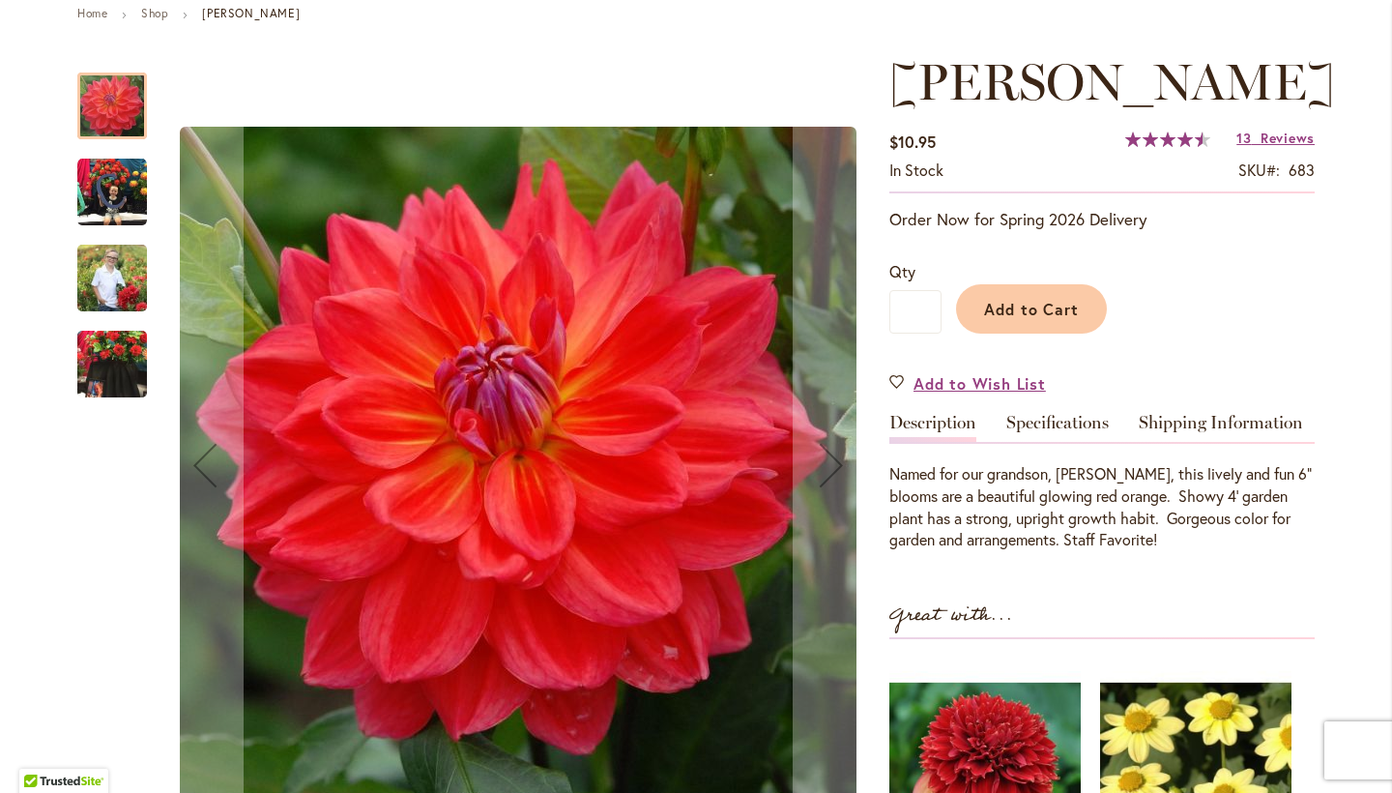
click at [125, 364] on img "COOPER BLAINE" at bounding box center [112, 364] width 70 height 93
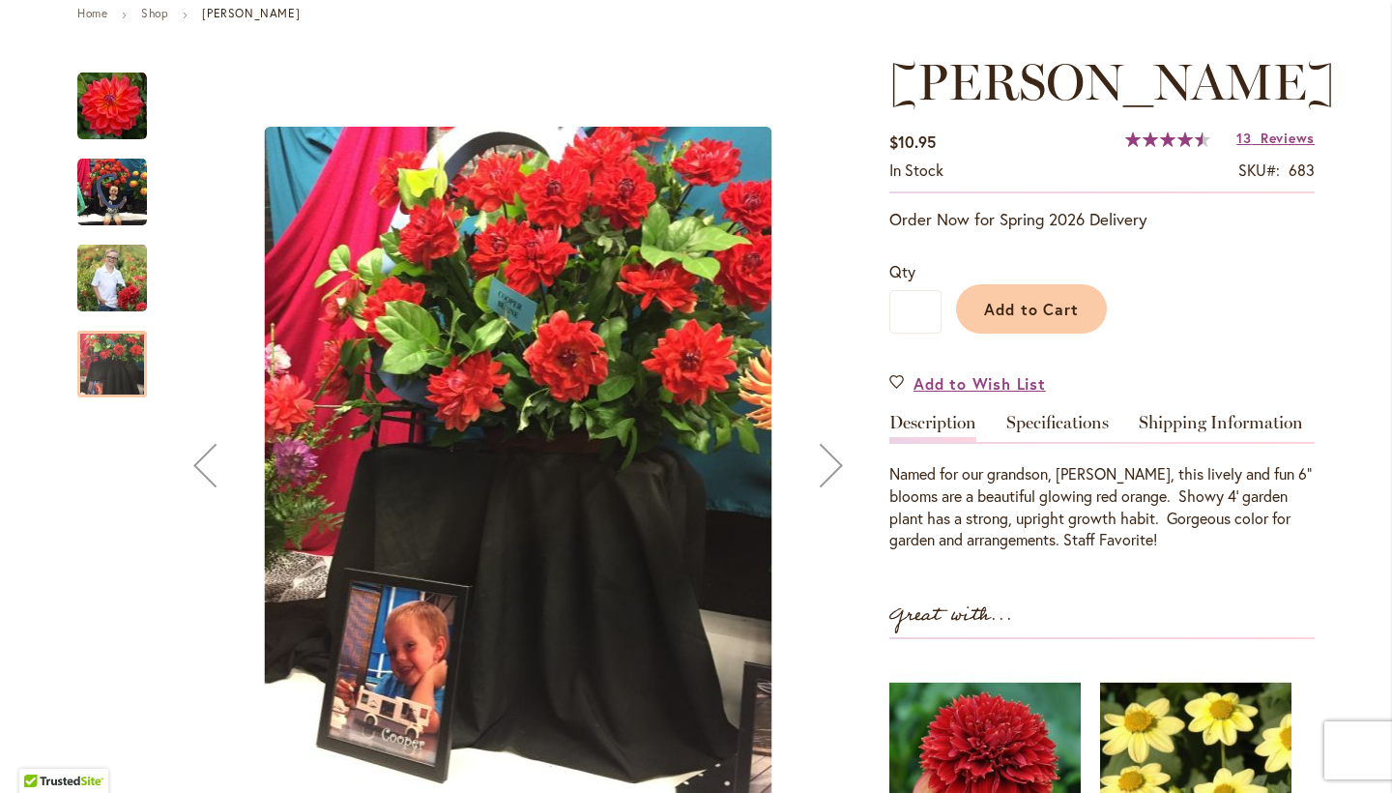
click at [124, 282] on img "COOPER BLAINE" at bounding box center [112, 277] width 70 height 87
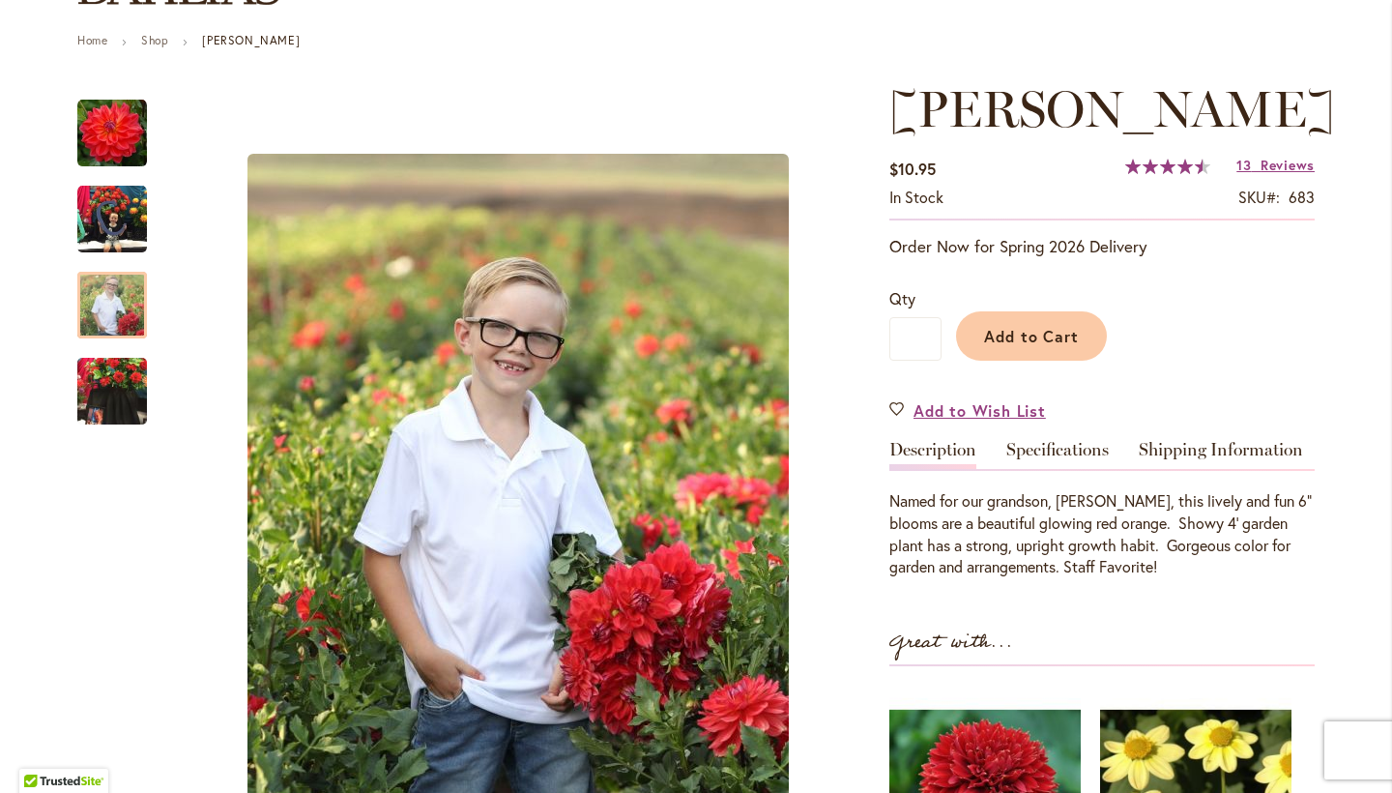
scroll to position [195, 0]
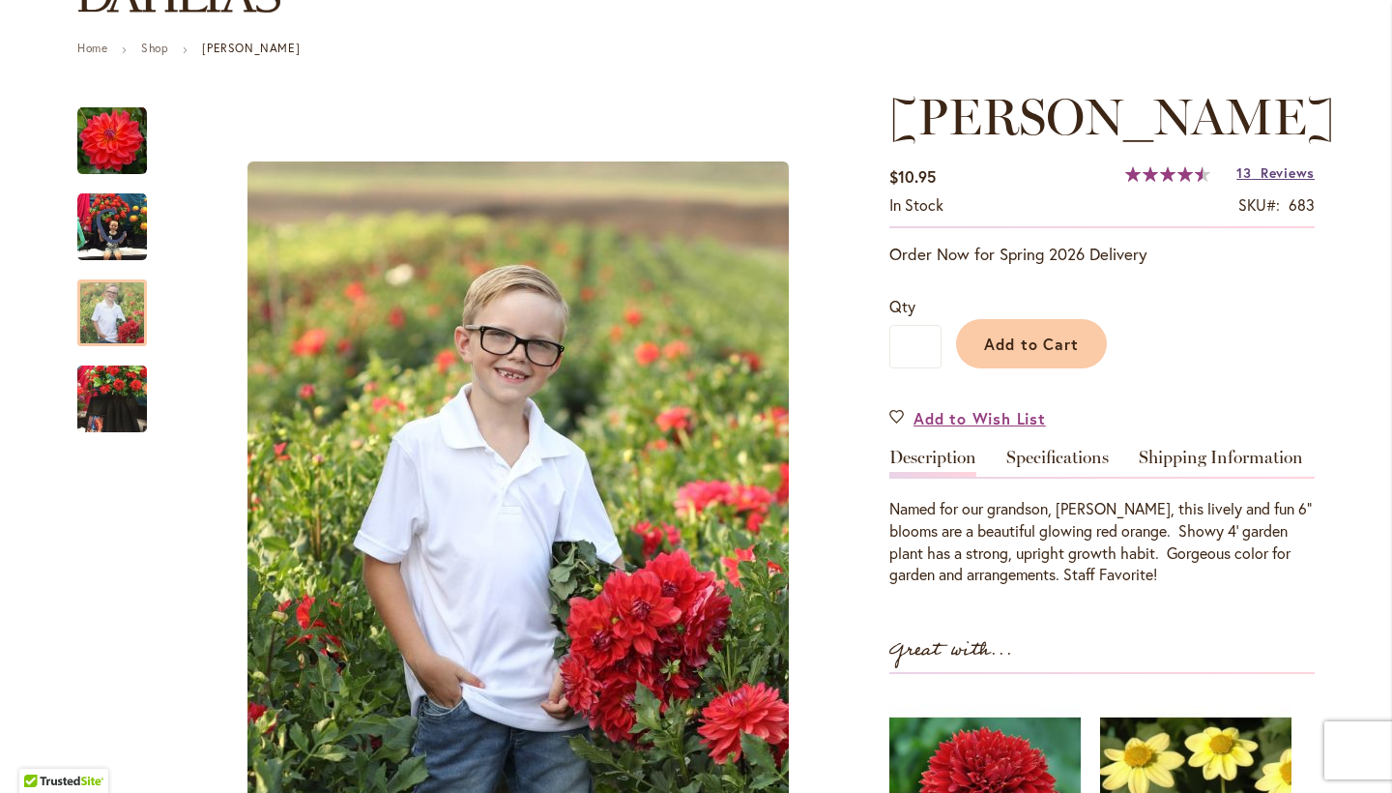
click at [1258, 178] on link "13 Reviews" at bounding box center [1275, 172] width 78 height 18
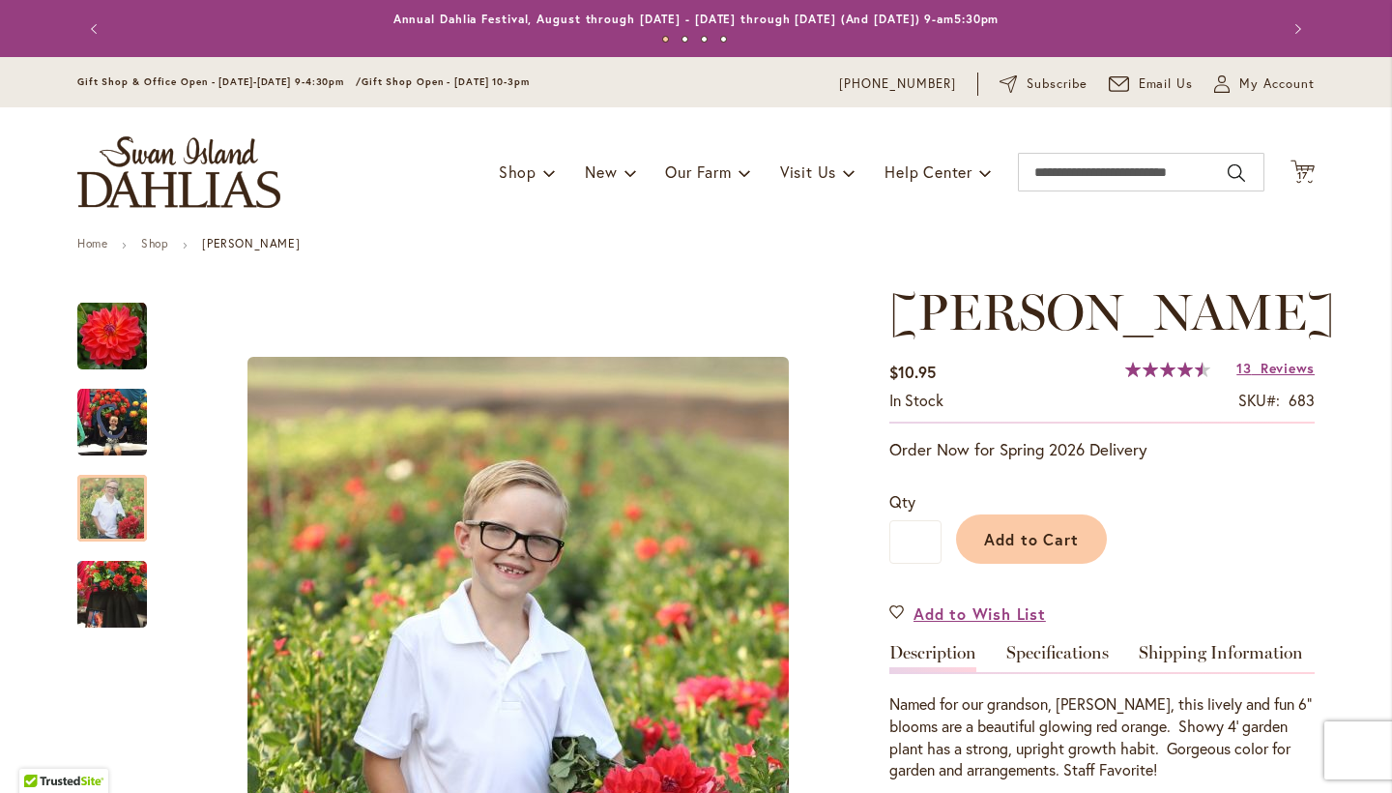
scroll to position [0, 0]
click at [1303, 165] on icon "Cart .cls-1 { fill: #231f20; }" at bounding box center [1303, 172] width 24 height 24
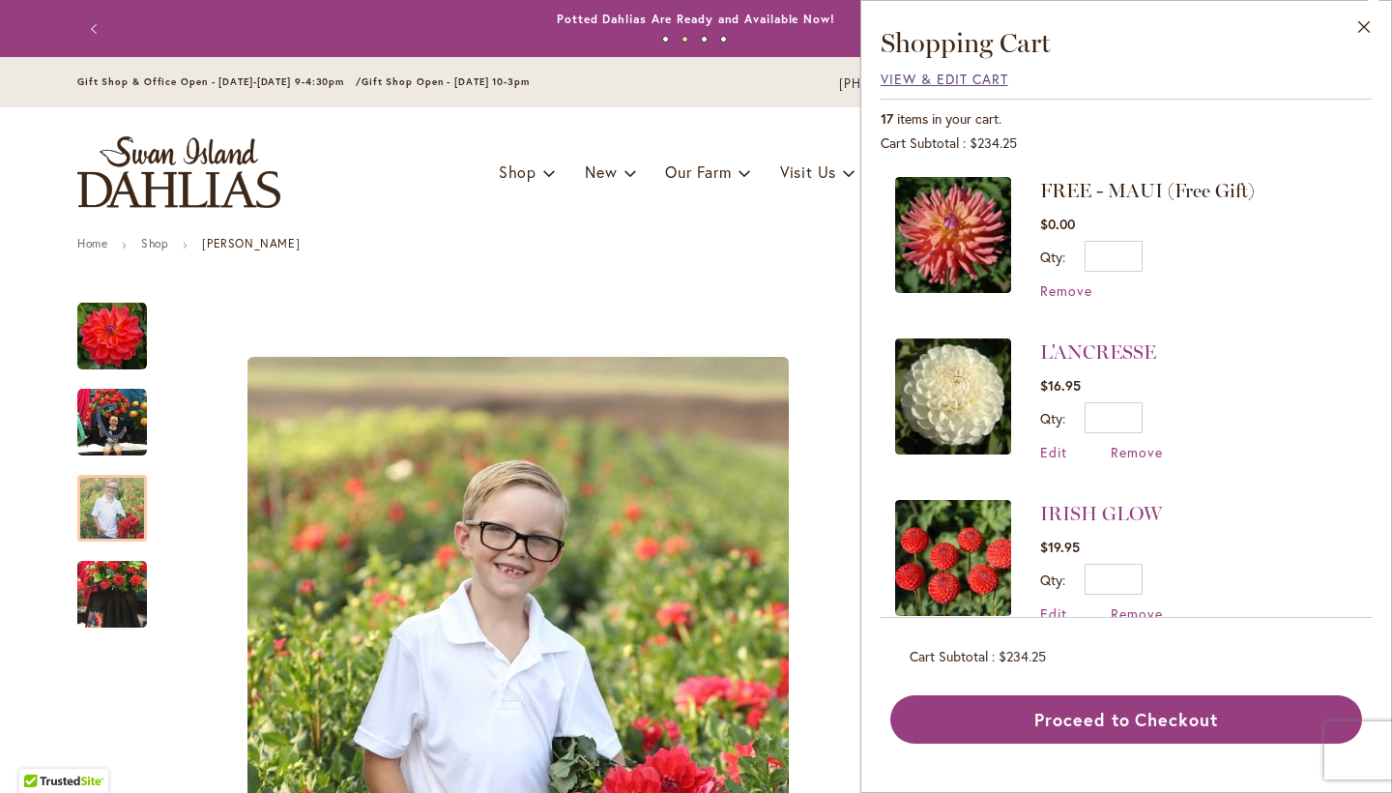
click at [963, 75] on span "View & Edit Cart" at bounding box center [945, 79] width 128 height 18
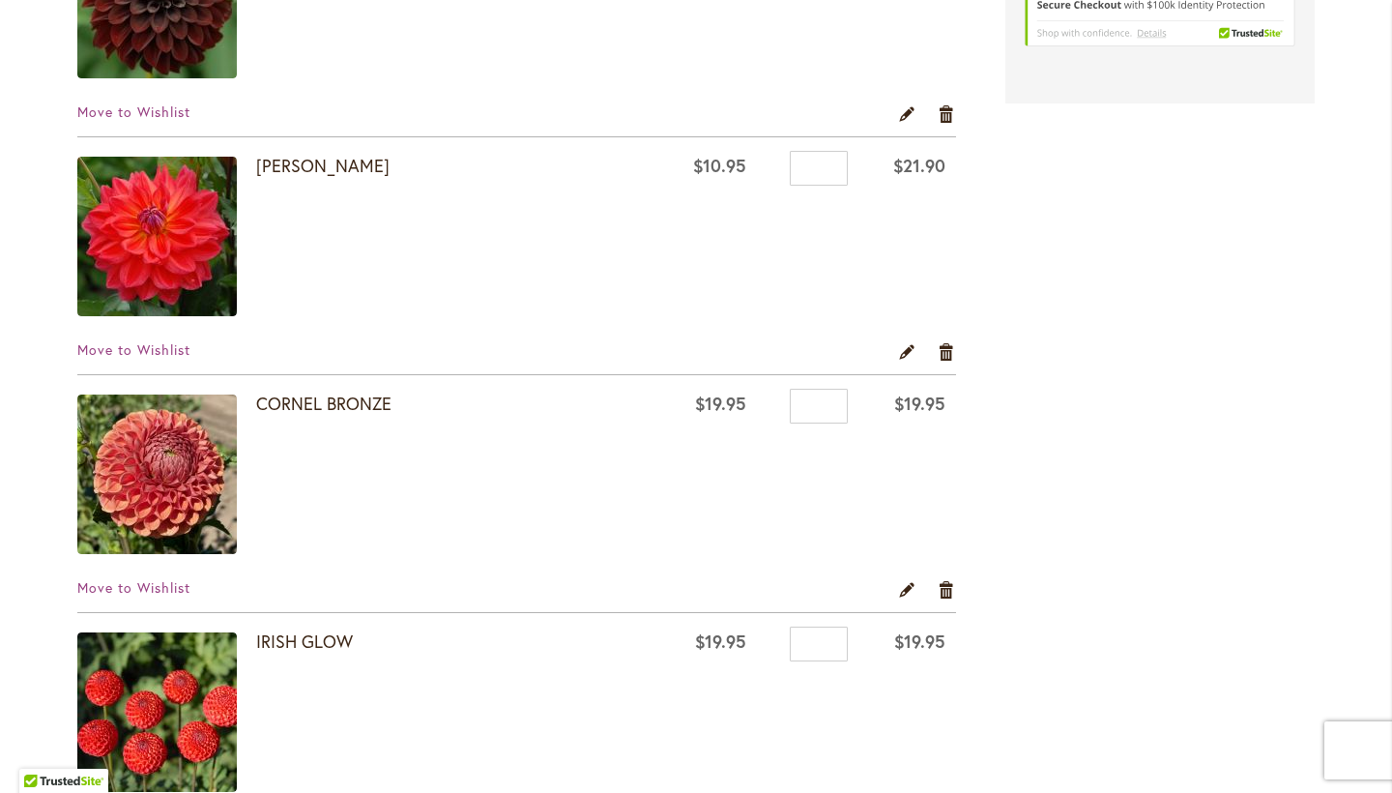
scroll to position [2874, 0]
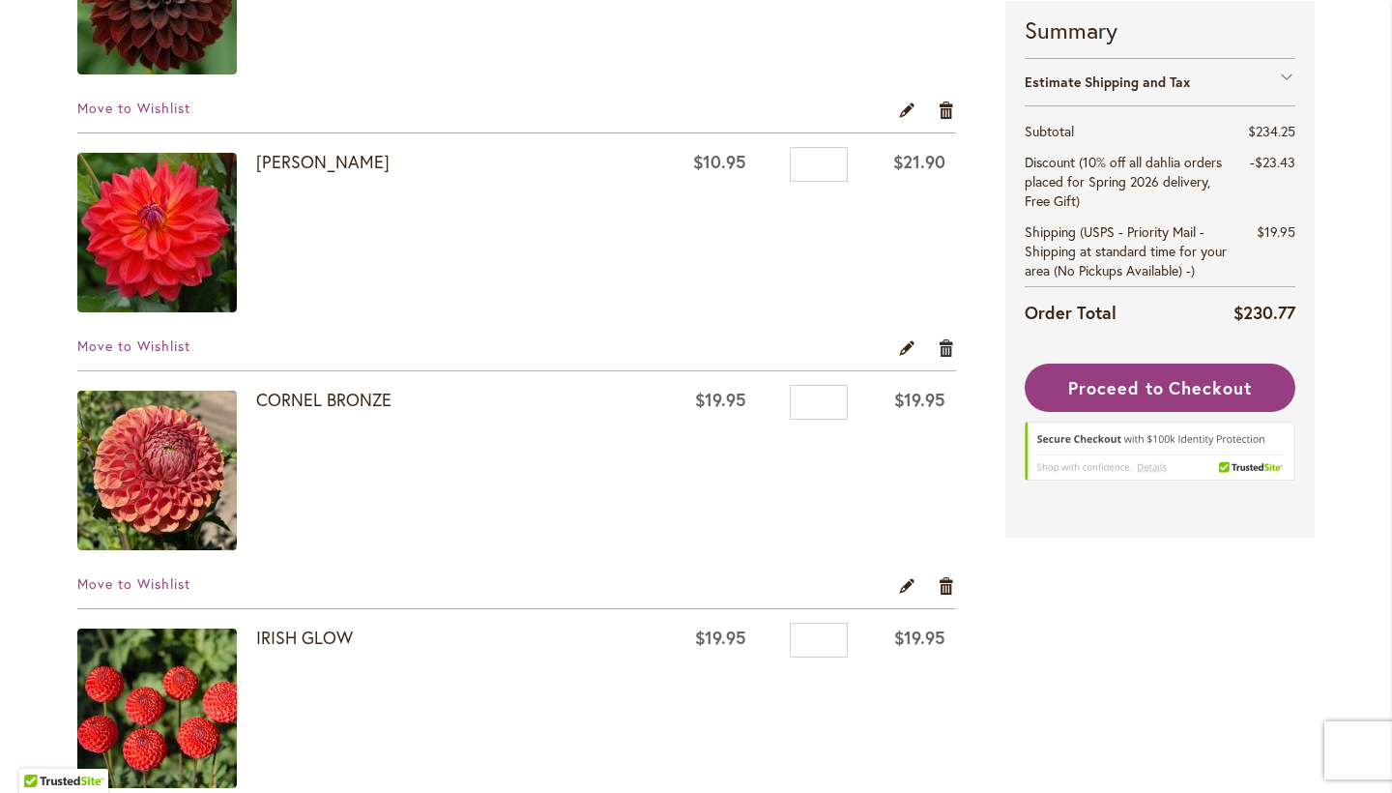
click at [944, 342] on link "Remove item" at bounding box center [947, 346] width 18 height 21
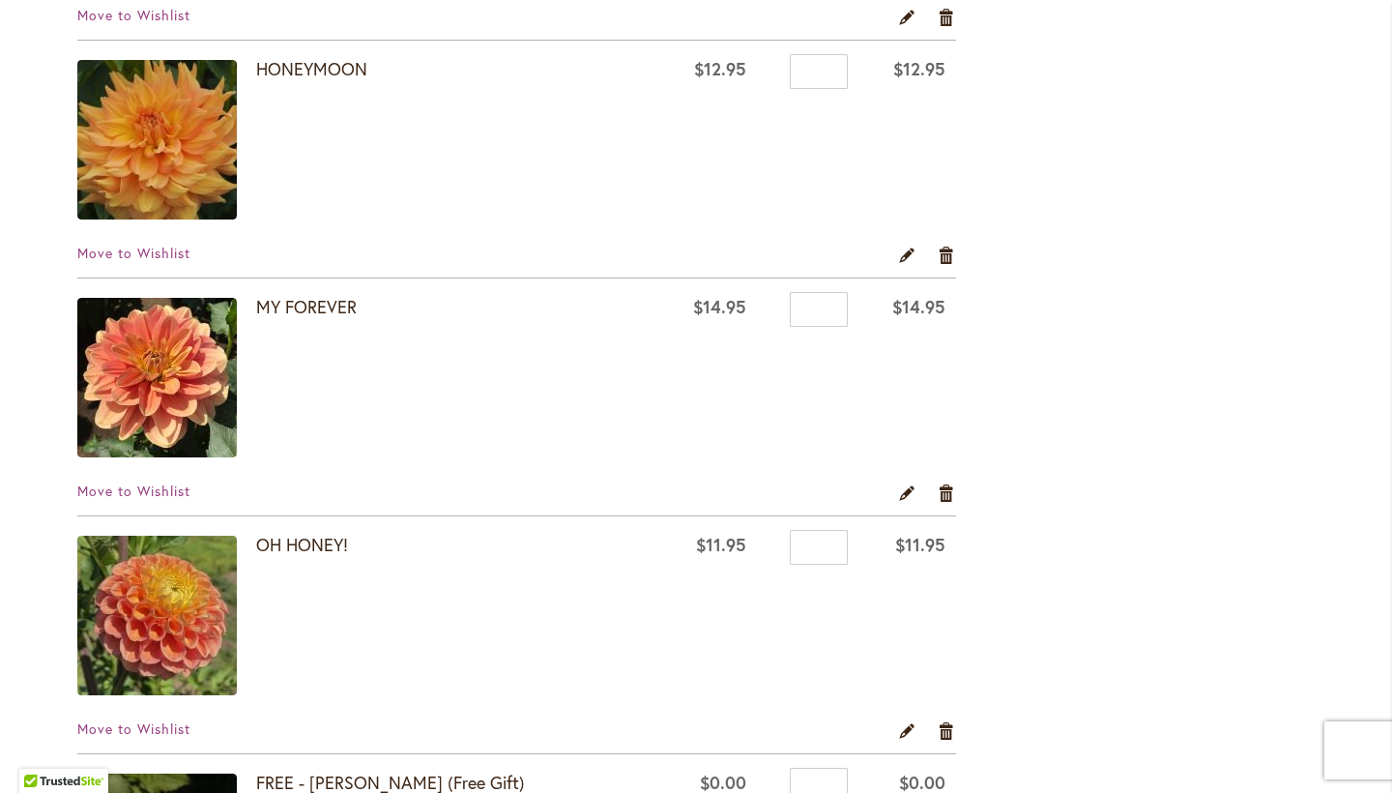
scroll to position [1309, 0]
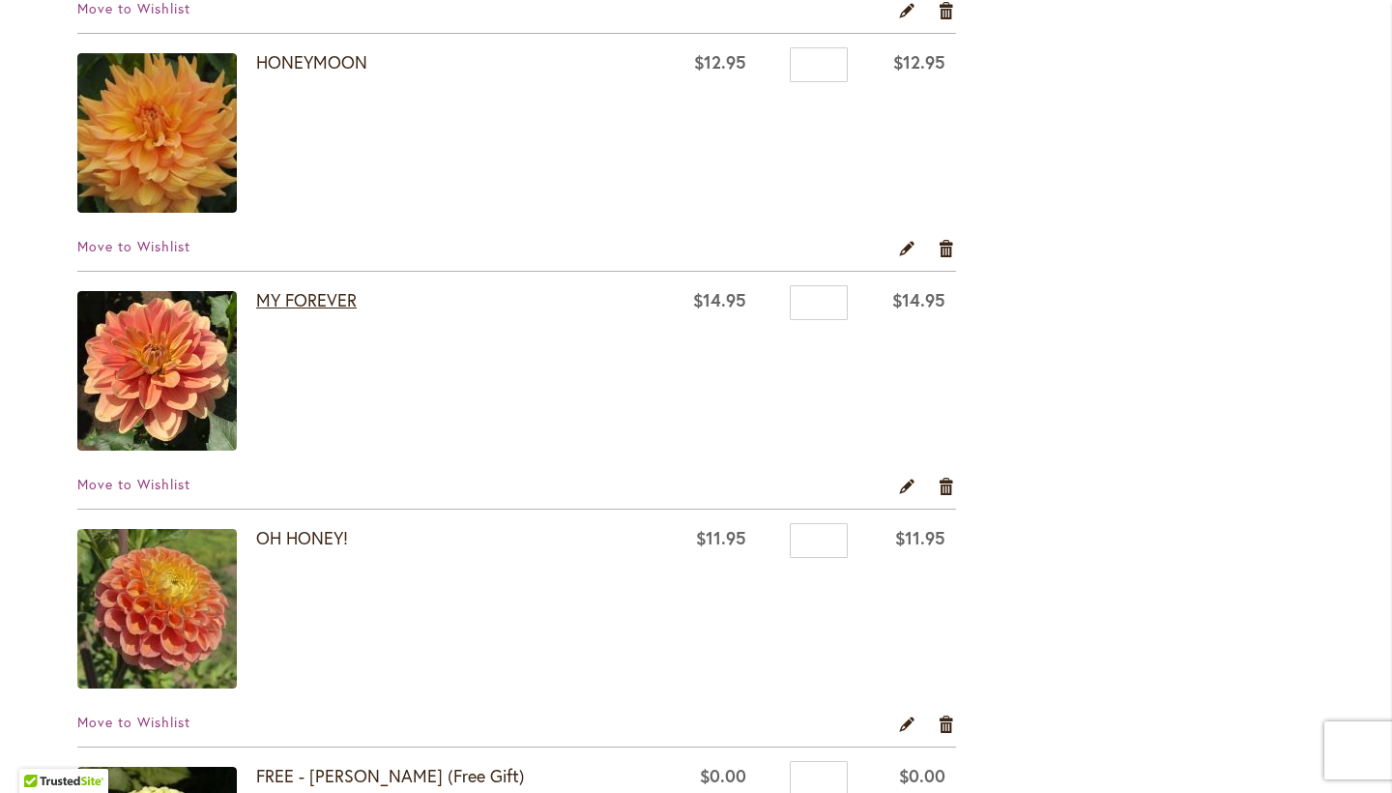
click at [338, 304] on link "MY FOREVER" at bounding box center [306, 299] width 101 height 23
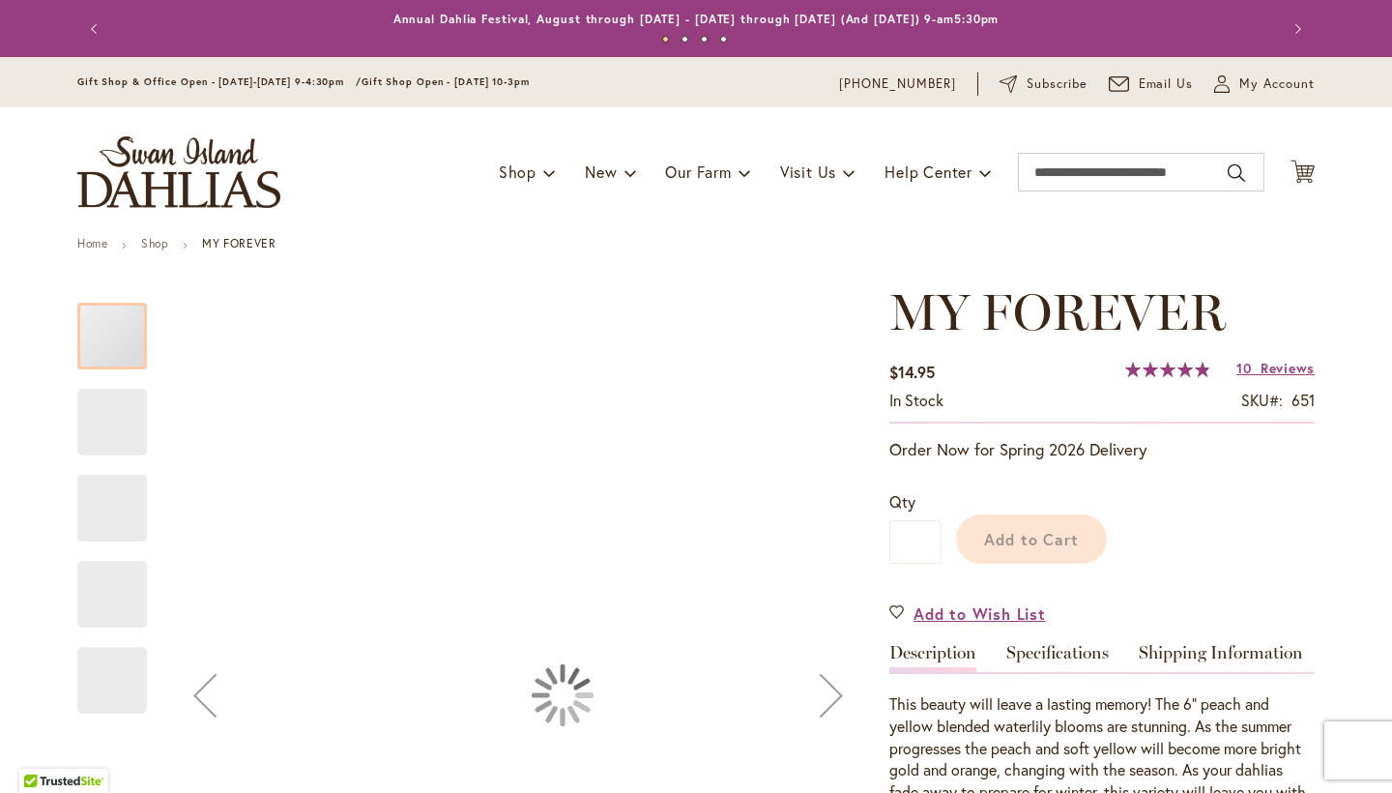
type input "****"
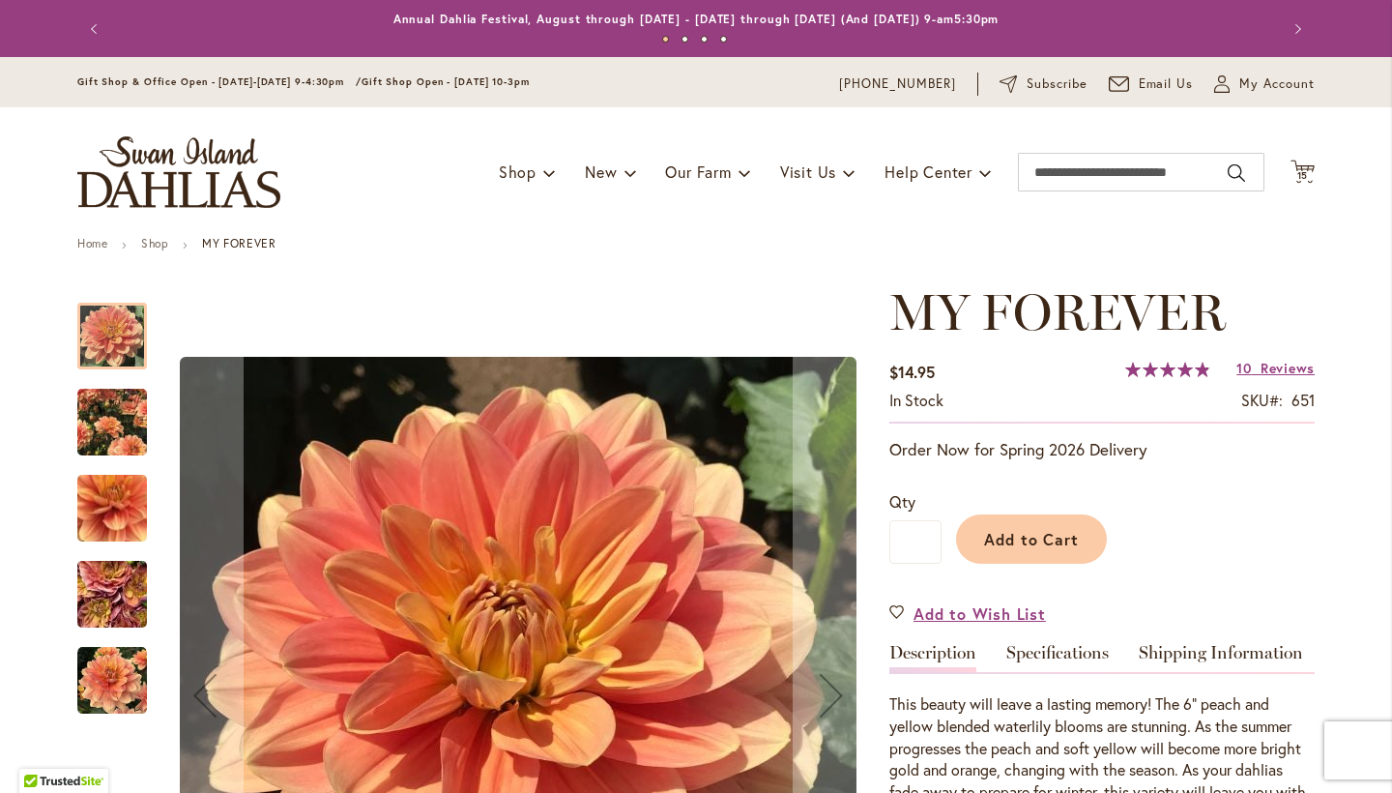
scroll to position [179, 0]
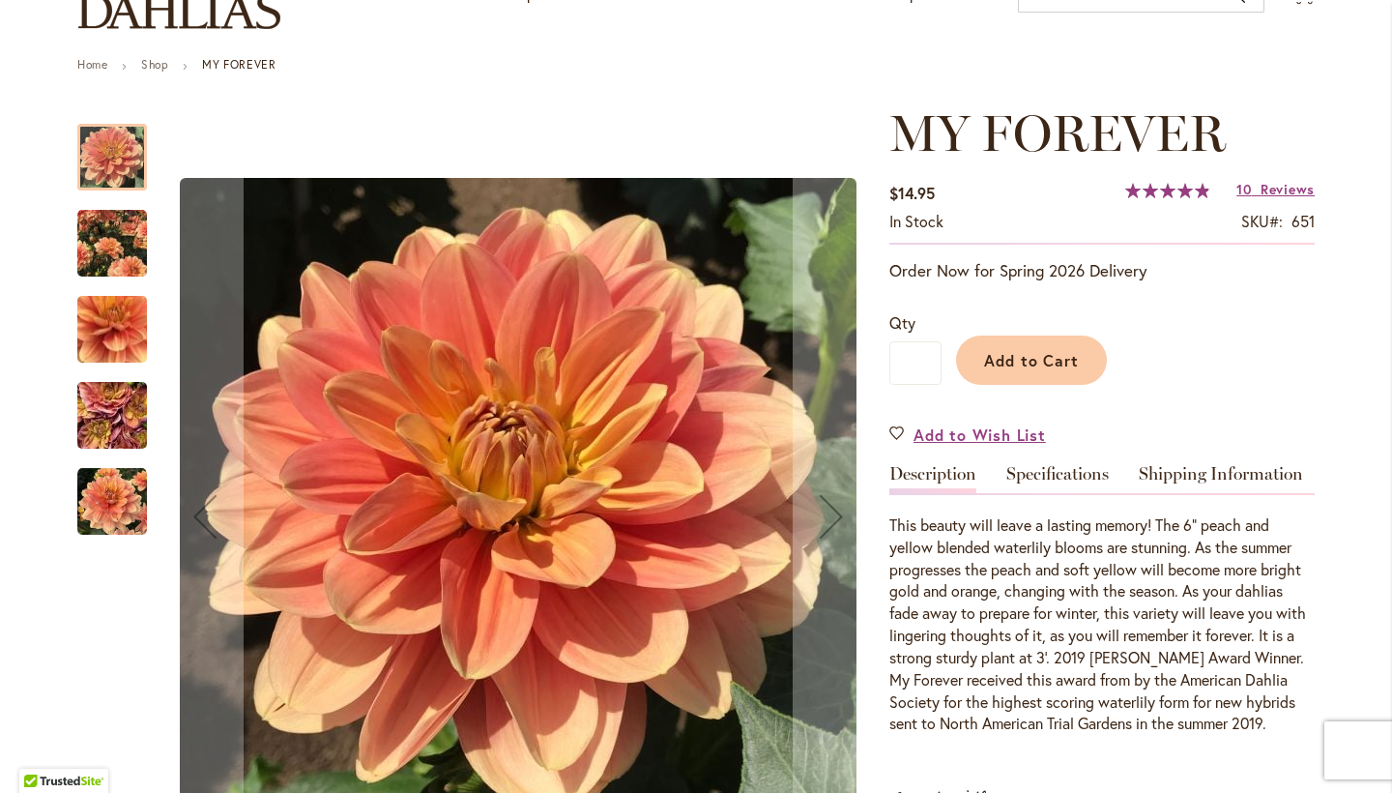
click at [126, 333] on img "MY FOREVER" at bounding box center [112, 329] width 139 height 131
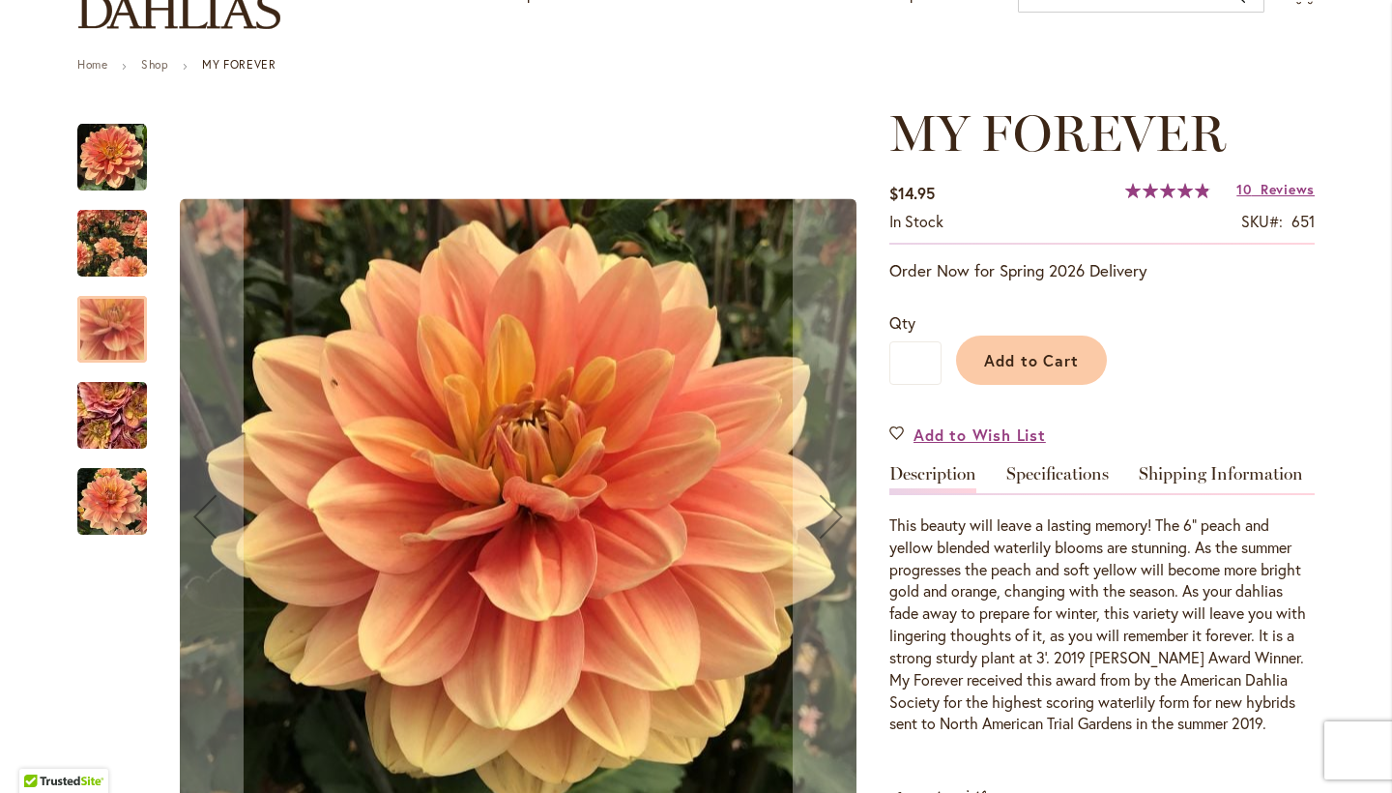
click at [119, 424] on img "MY FOREVER" at bounding box center [112, 415] width 139 height 104
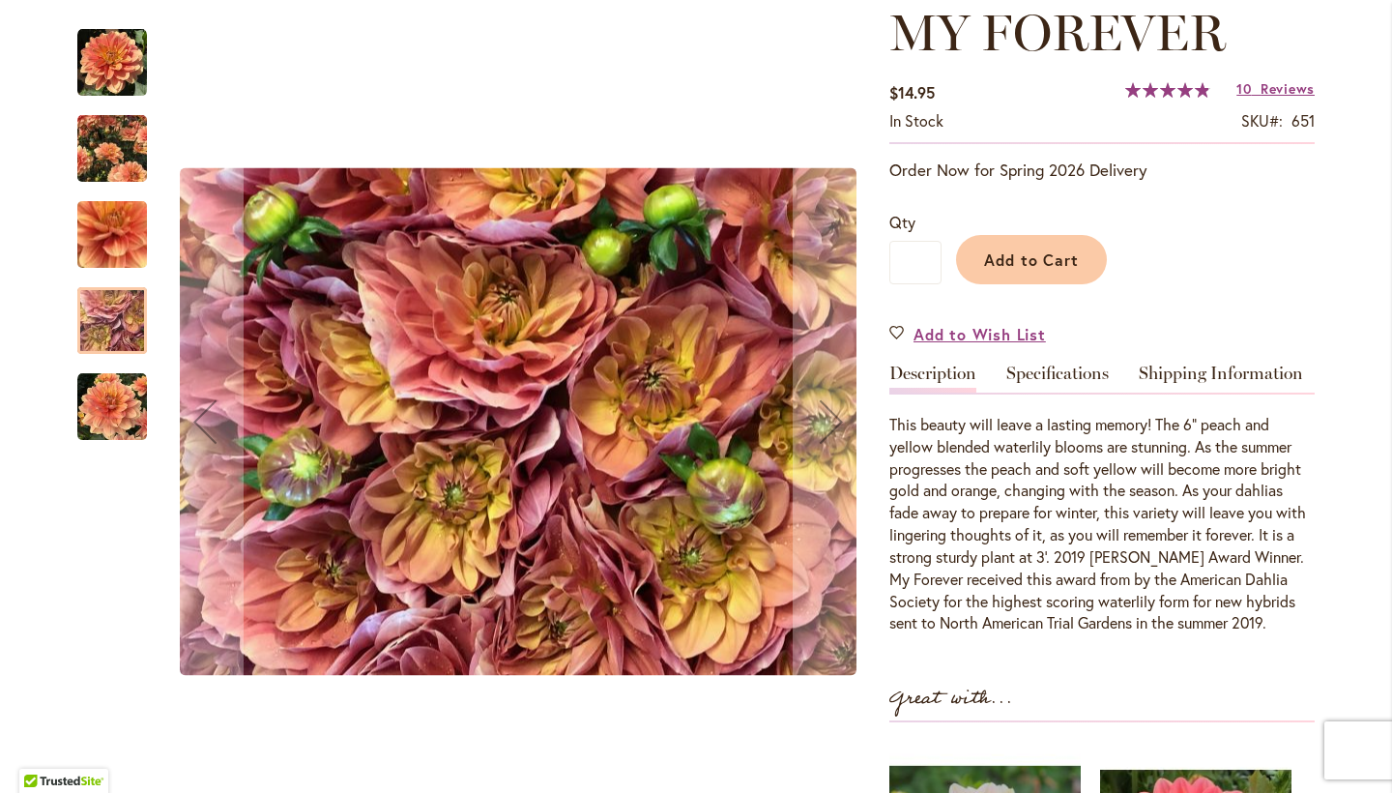
scroll to position [282, 0]
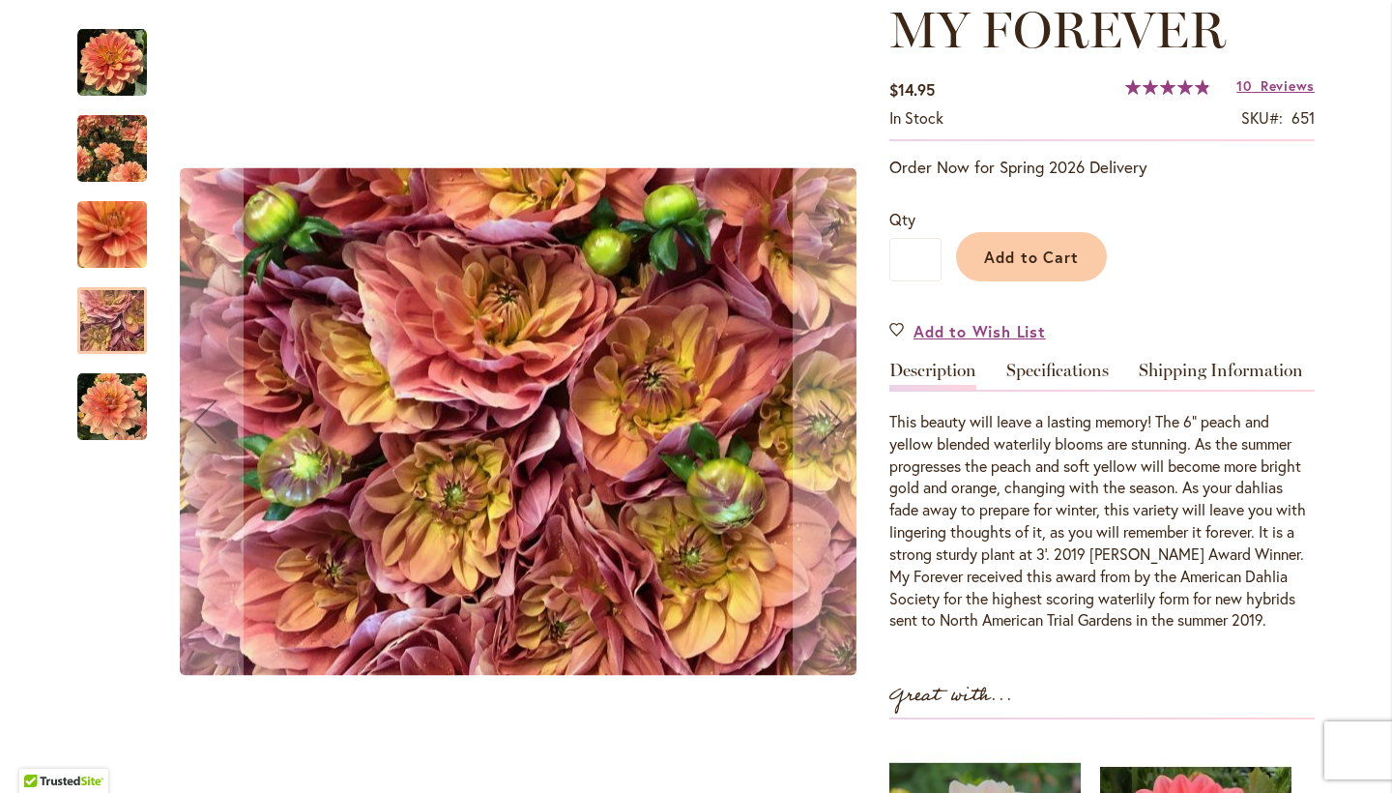
click at [103, 398] on img "MY FOREVER" at bounding box center [112, 407] width 70 height 70
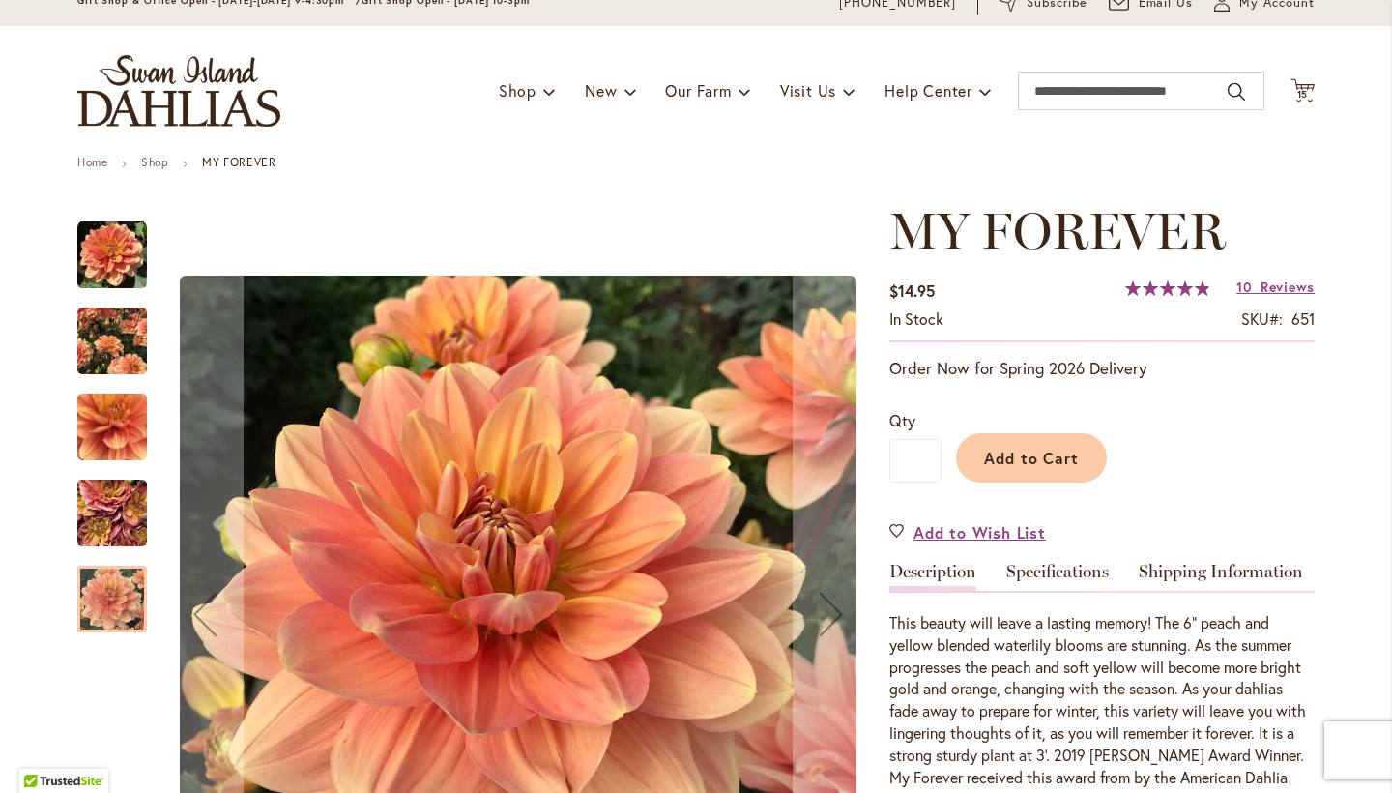
scroll to position [82, 0]
click at [98, 502] on img "MY FOREVER" at bounding box center [112, 512] width 139 height 104
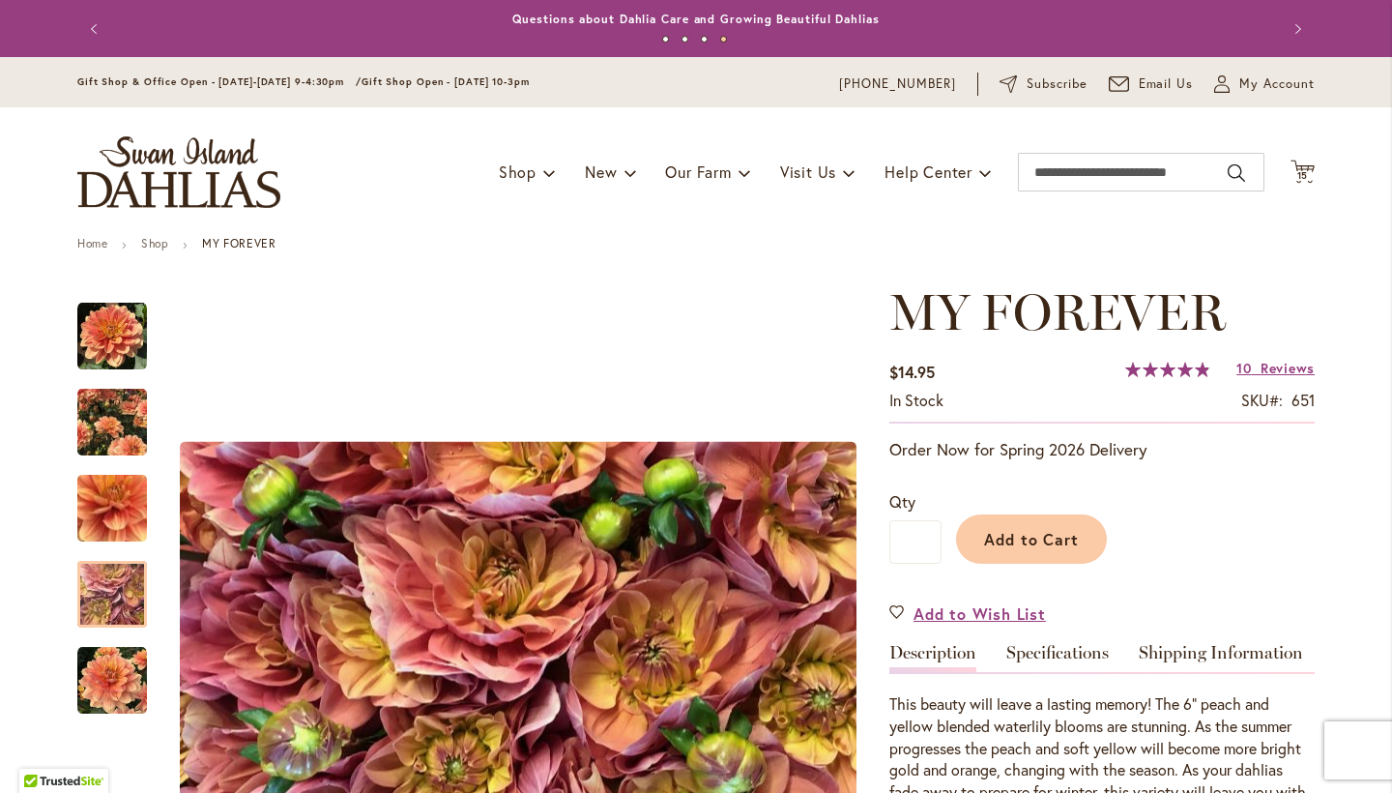
scroll to position [0, 0]
click at [1305, 167] on icon "Cart .cls-1 { fill: #231f20; }" at bounding box center [1303, 172] width 24 height 24
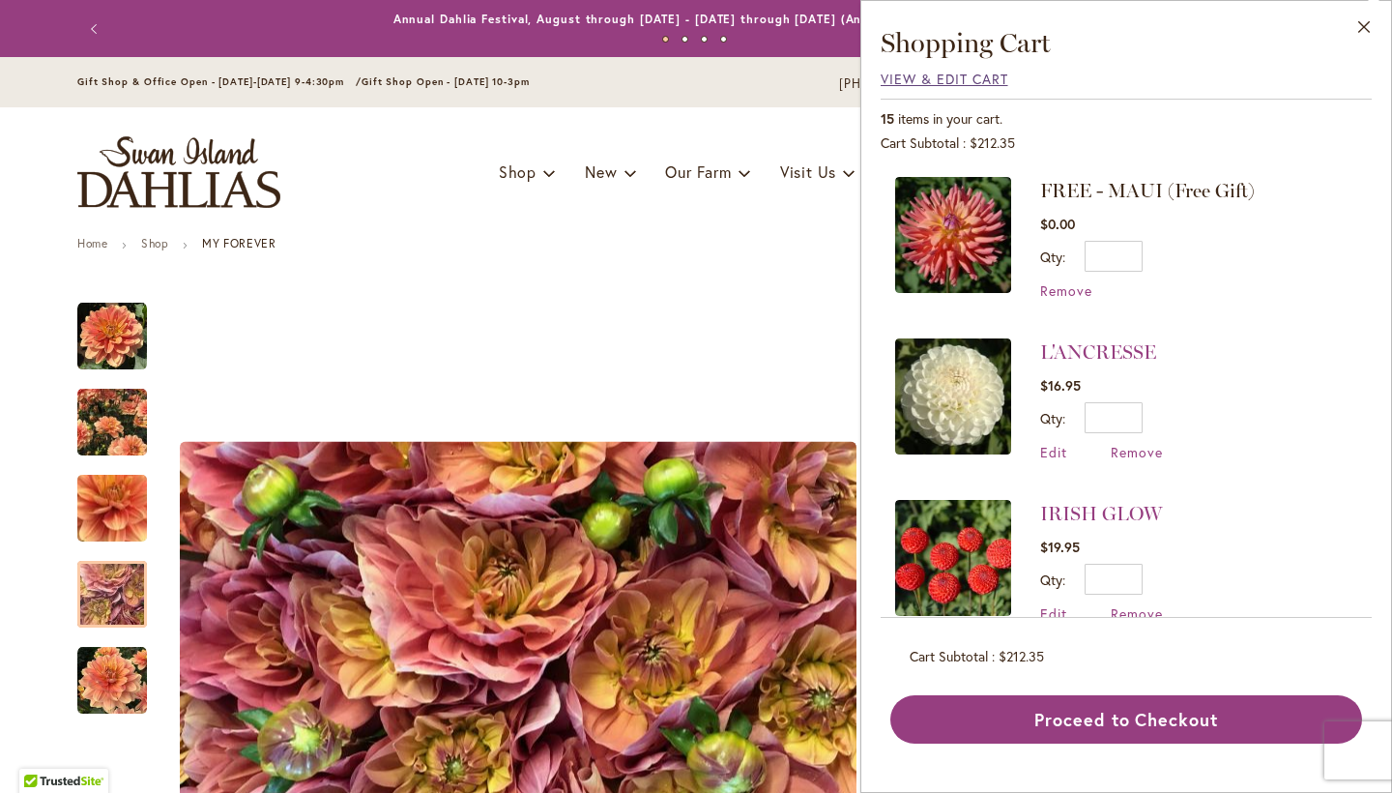
click at [941, 83] on span "View & Edit Cart" at bounding box center [945, 79] width 128 height 18
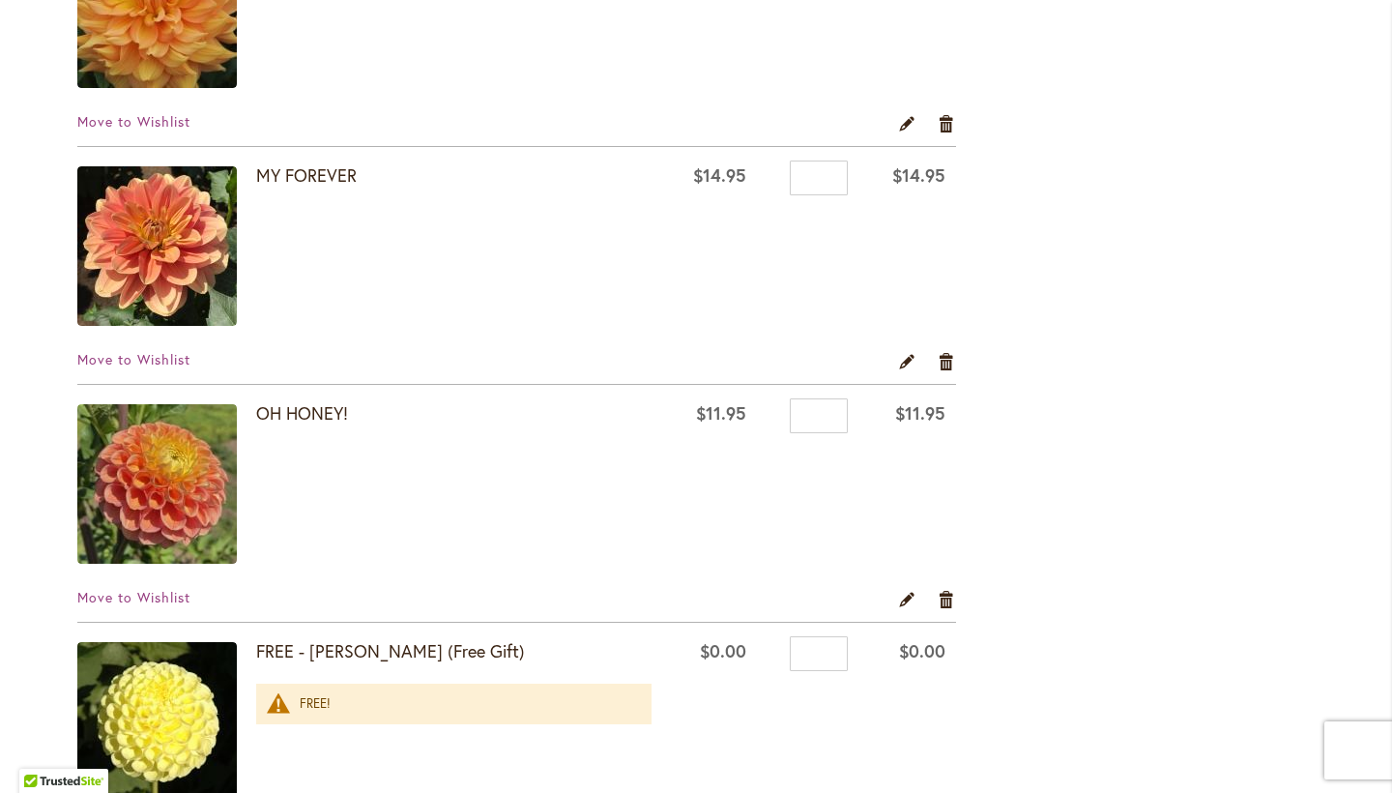
scroll to position [1436, 0]
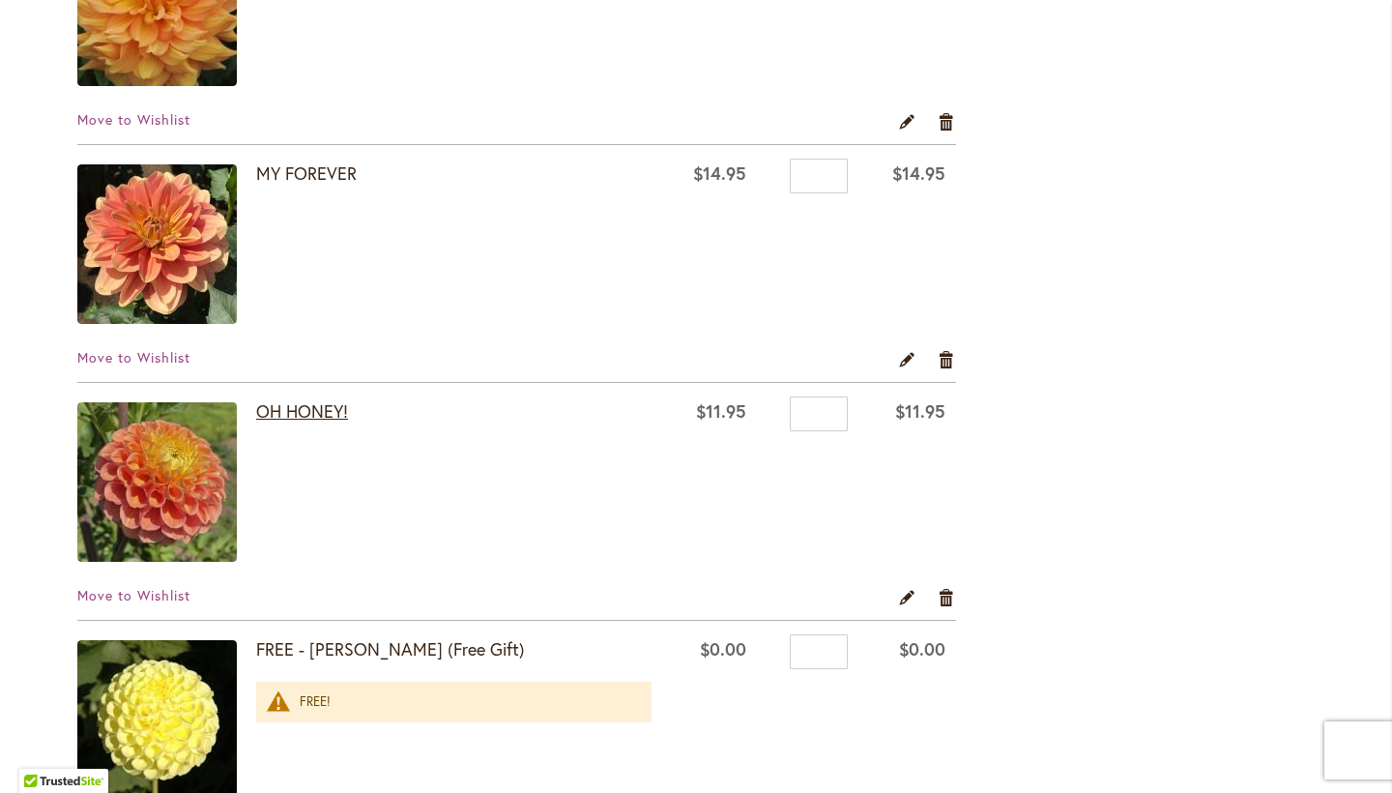
click at [328, 416] on link "OH HONEY!" at bounding box center [302, 410] width 92 height 23
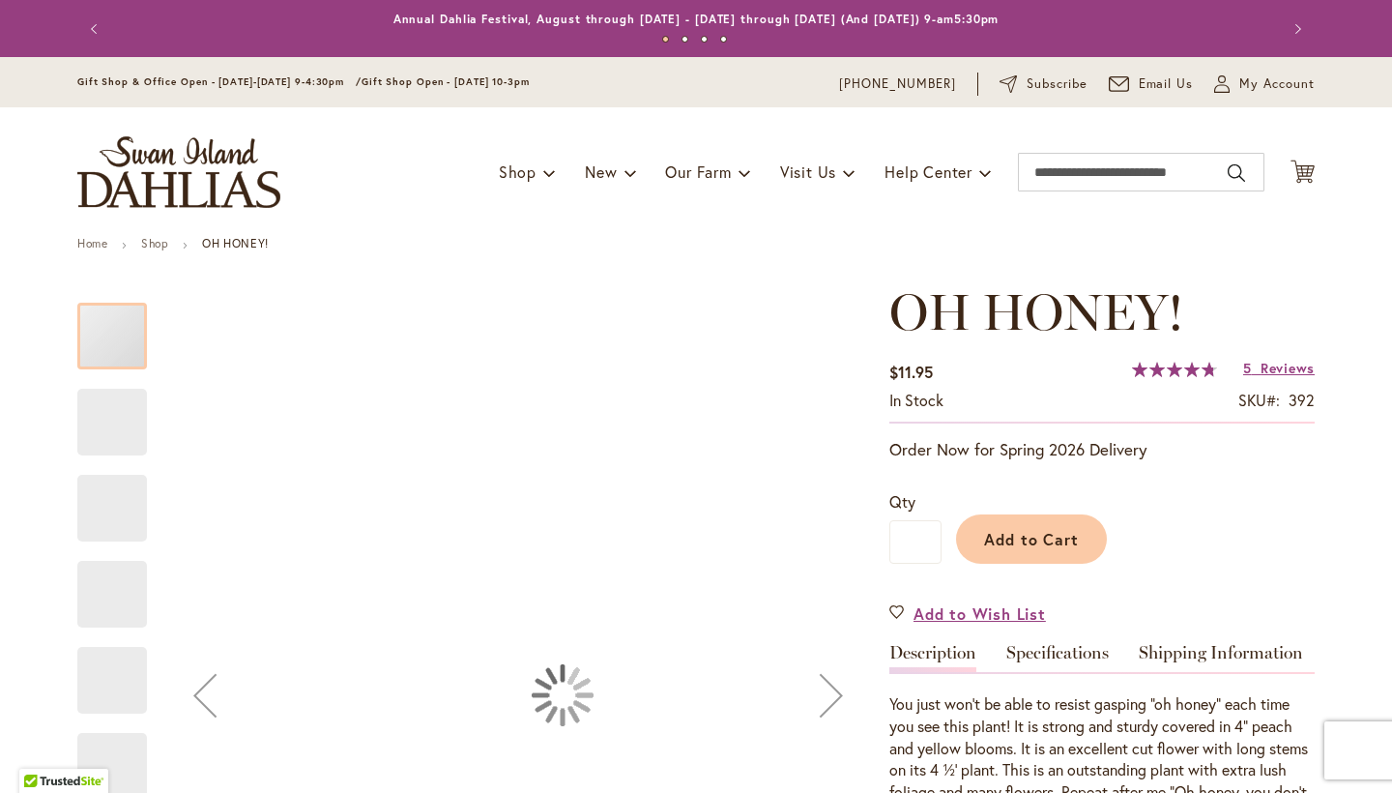
type input "****"
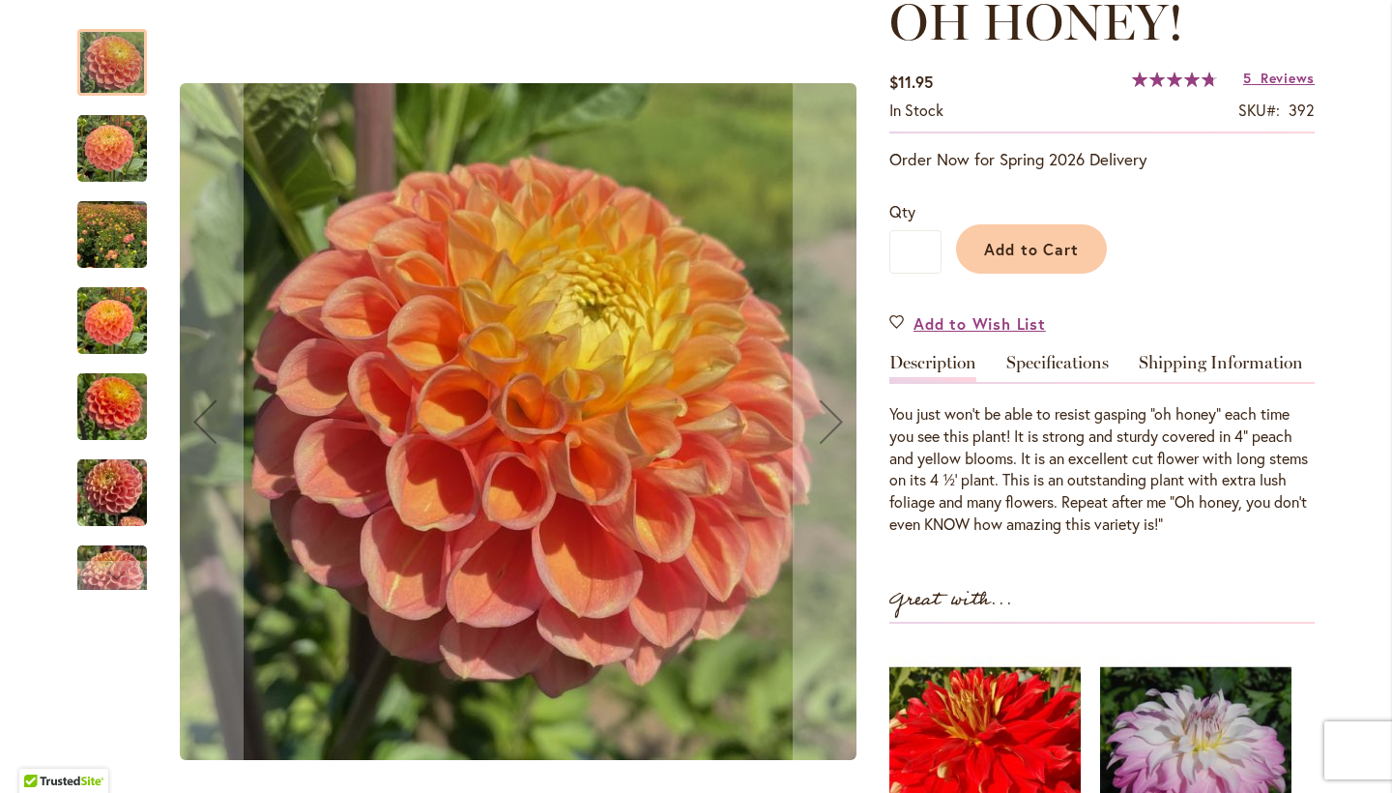
scroll to position [306, 0]
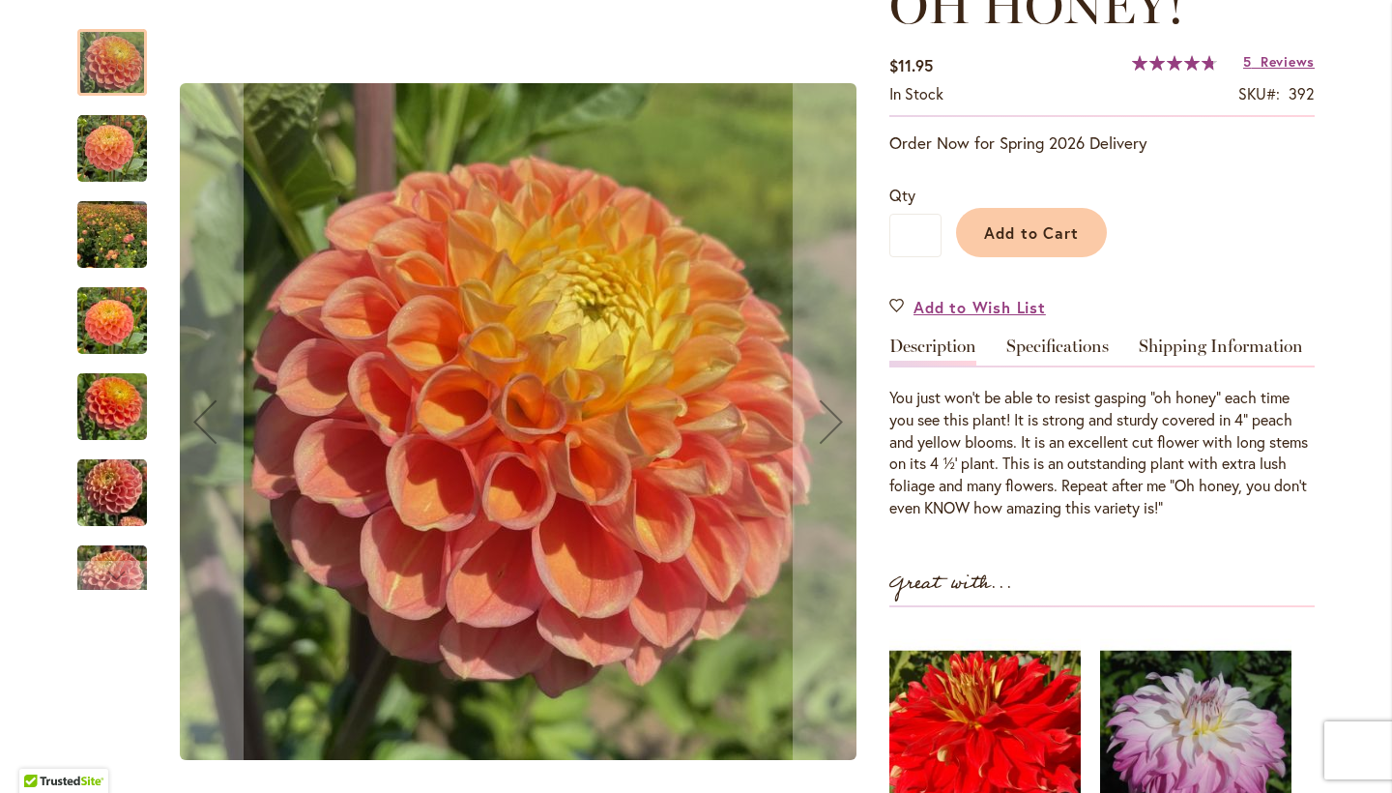
click at [116, 314] on img "Oh Honey!" at bounding box center [112, 321] width 70 height 93
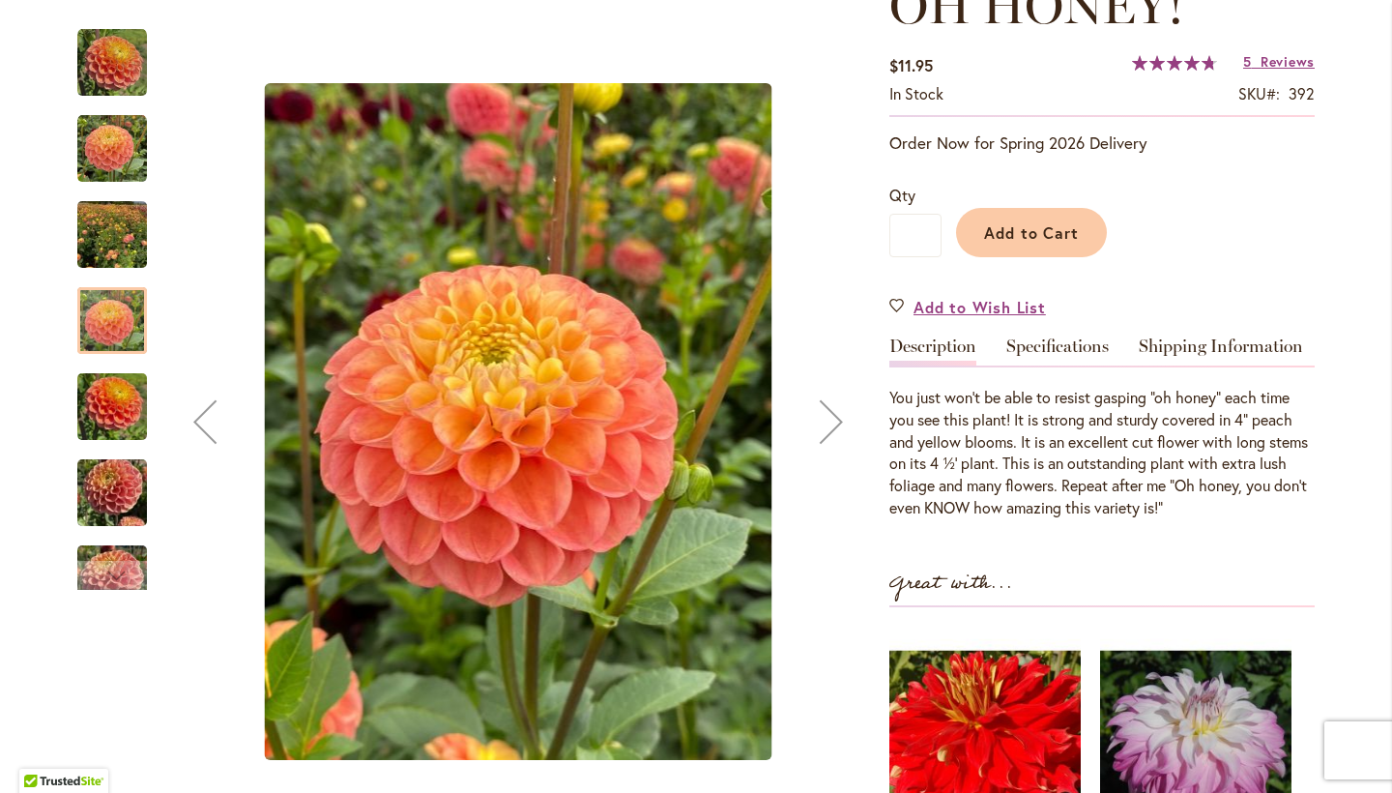
click at [114, 243] on img "Oh Honey!" at bounding box center [112, 235] width 70 height 93
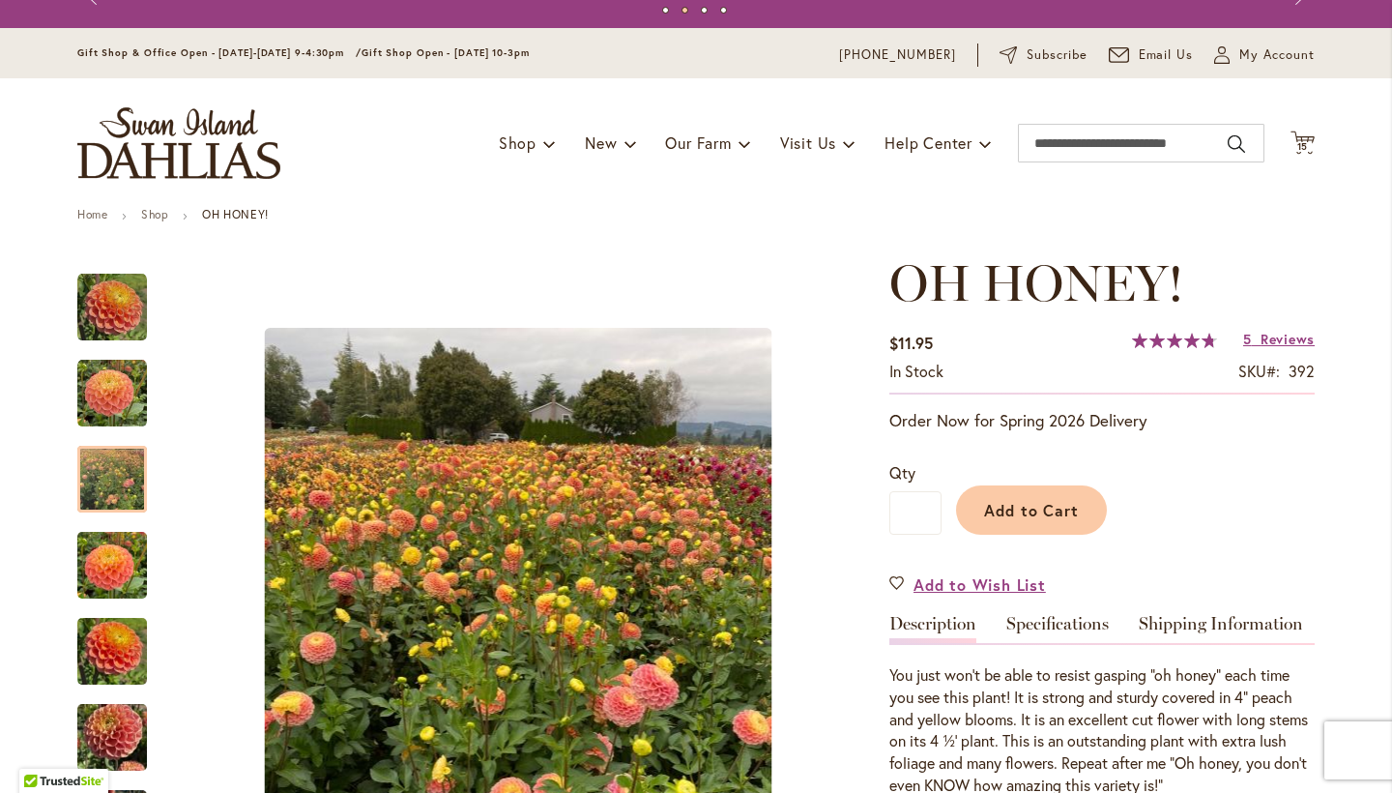
scroll to position [38, 0]
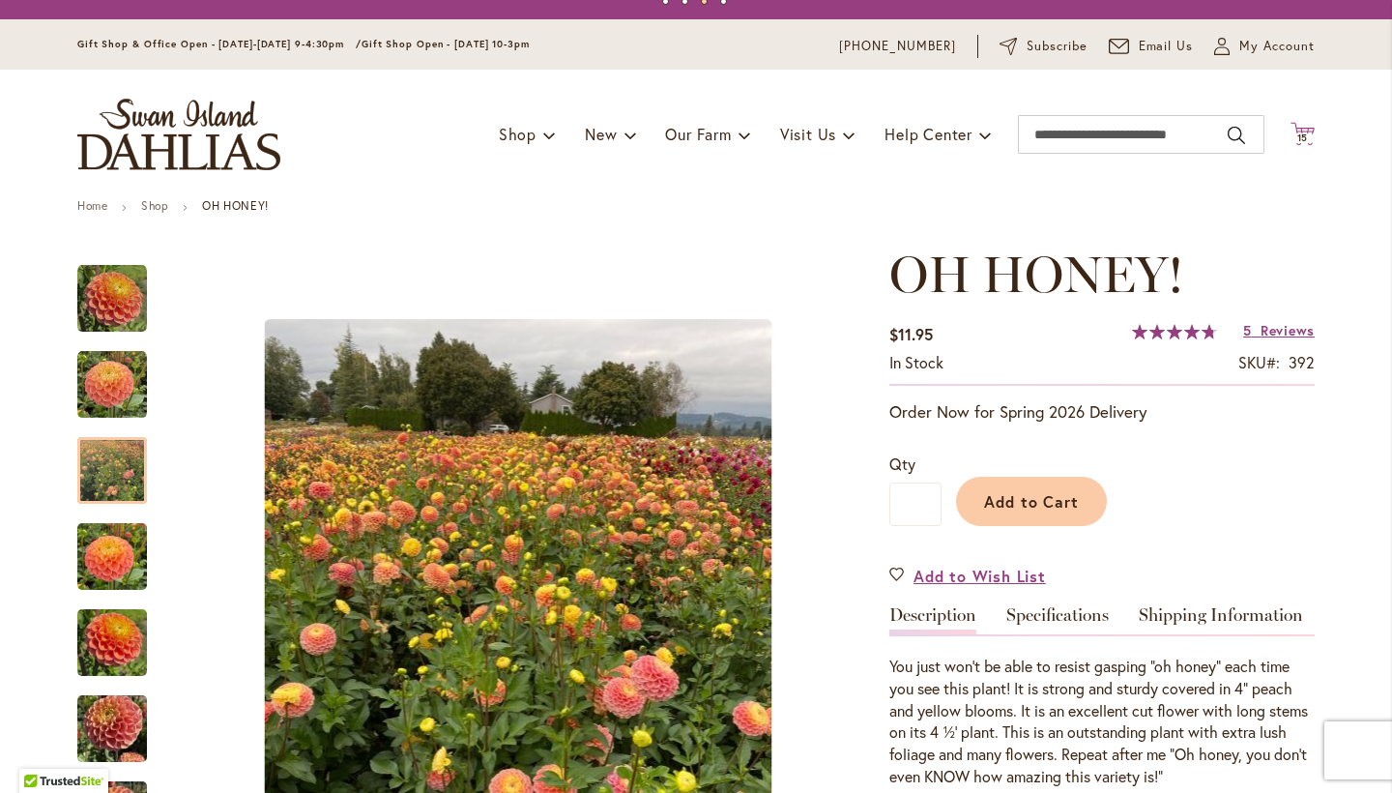
click at [1311, 143] on icon at bounding box center [1303, 133] width 24 height 23
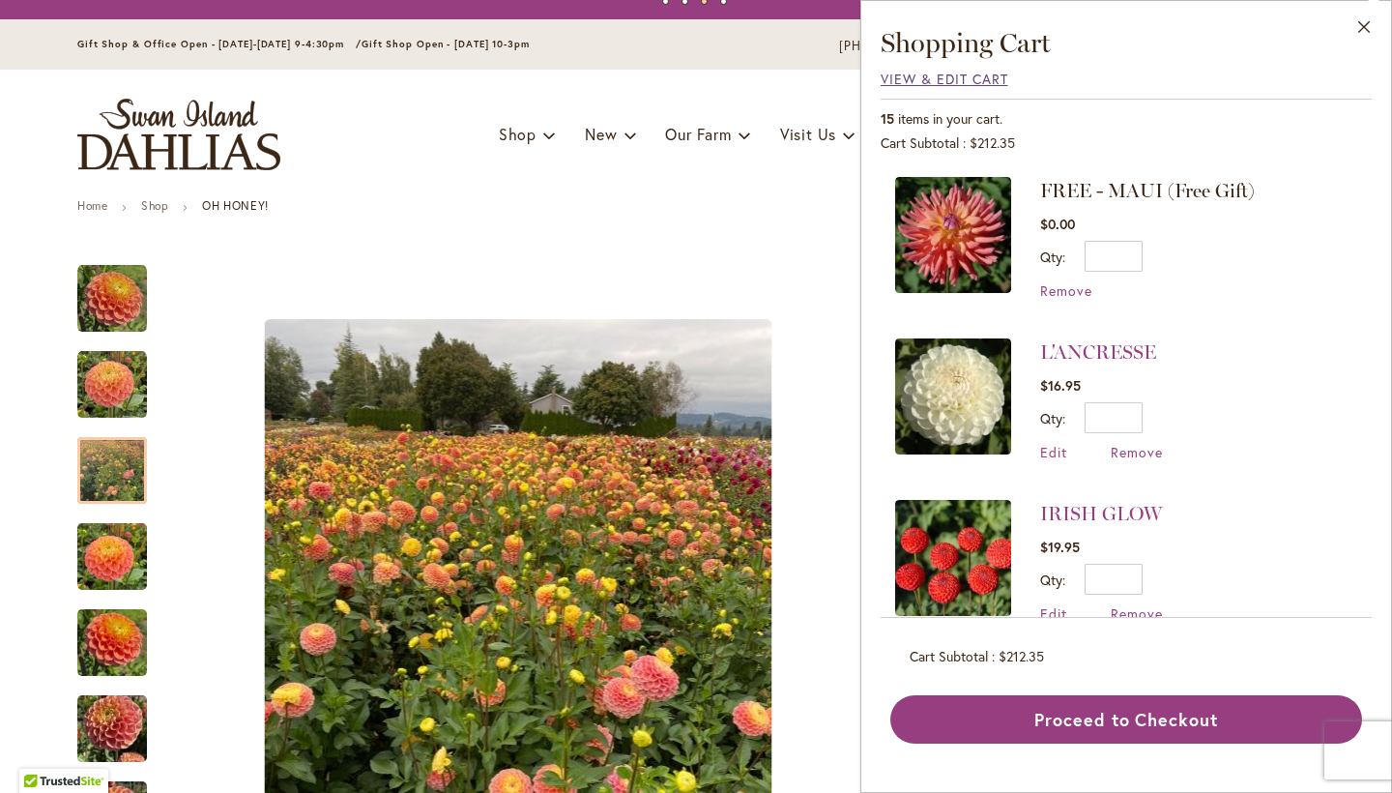
click at [934, 77] on span "View & Edit Cart" at bounding box center [945, 79] width 128 height 18
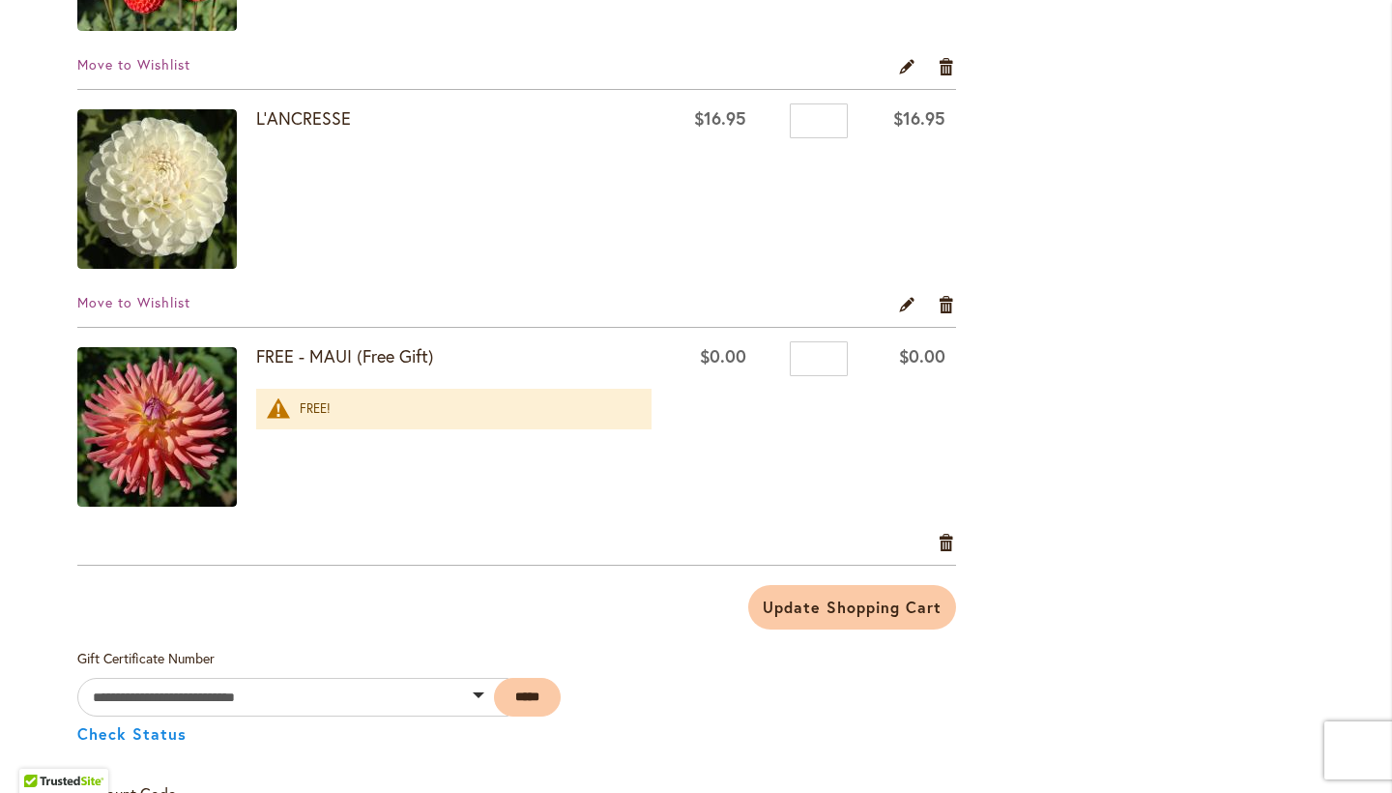
scroll to position [3394, 0]
click at [950, 540] on link "Remove item" at bounding box center [947, 540] width 18 height 21
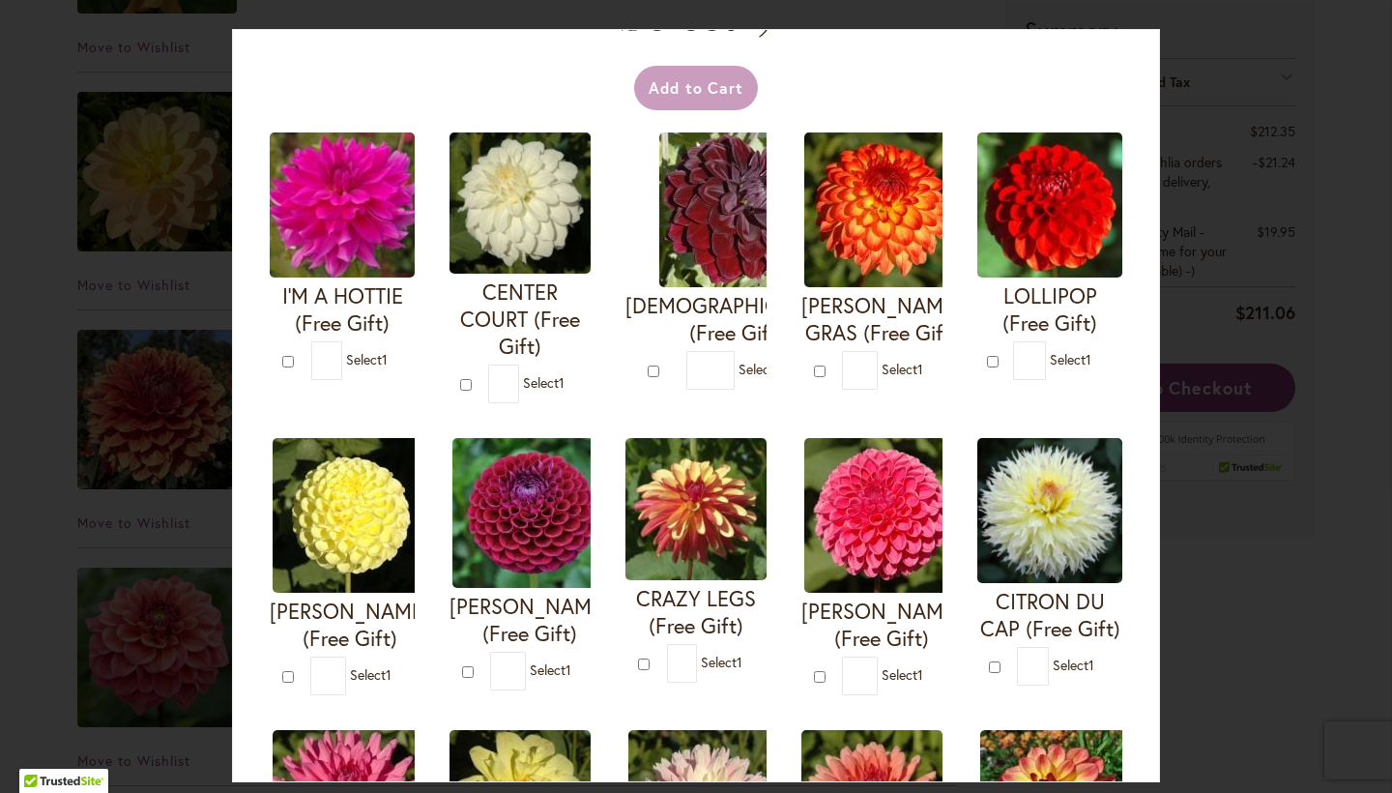
scroll to position [125, 0]
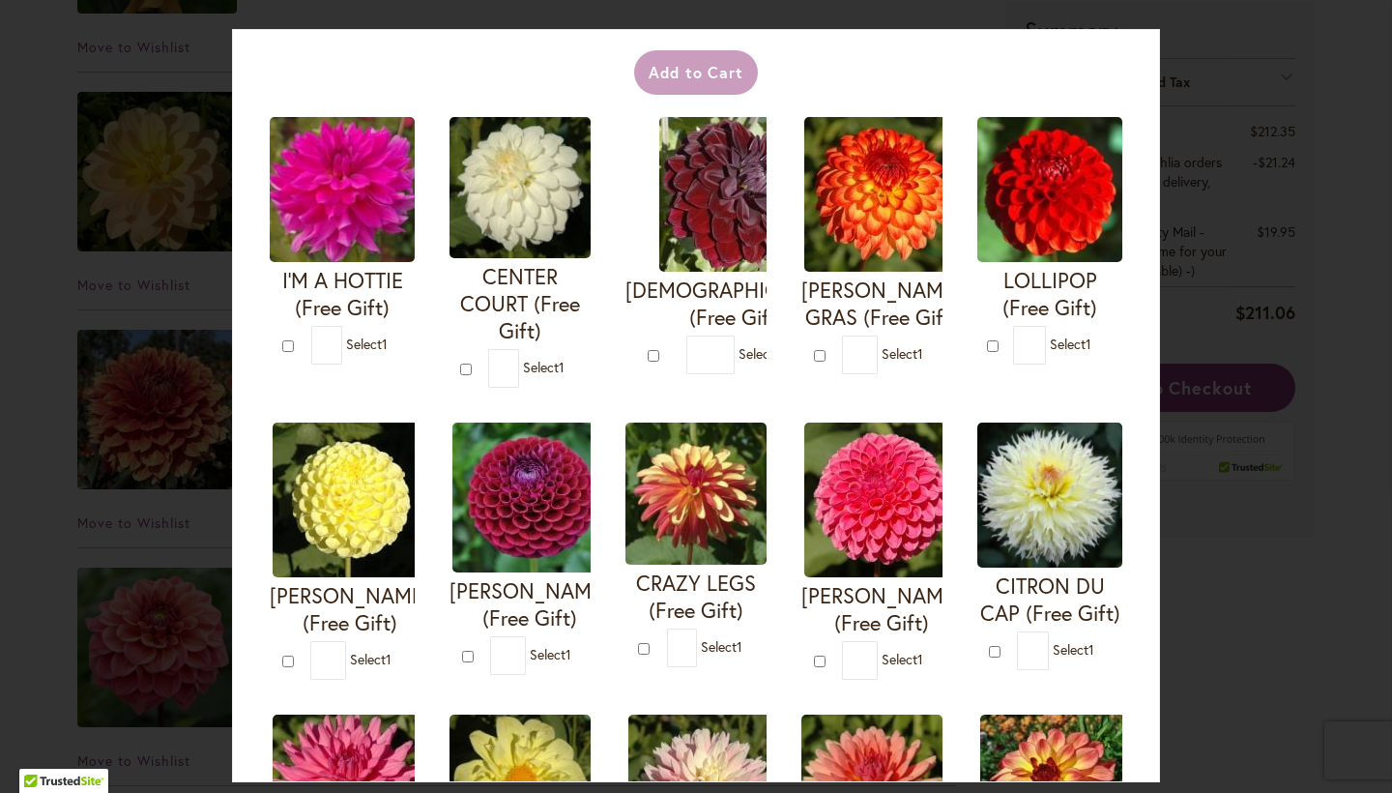
type input "*"
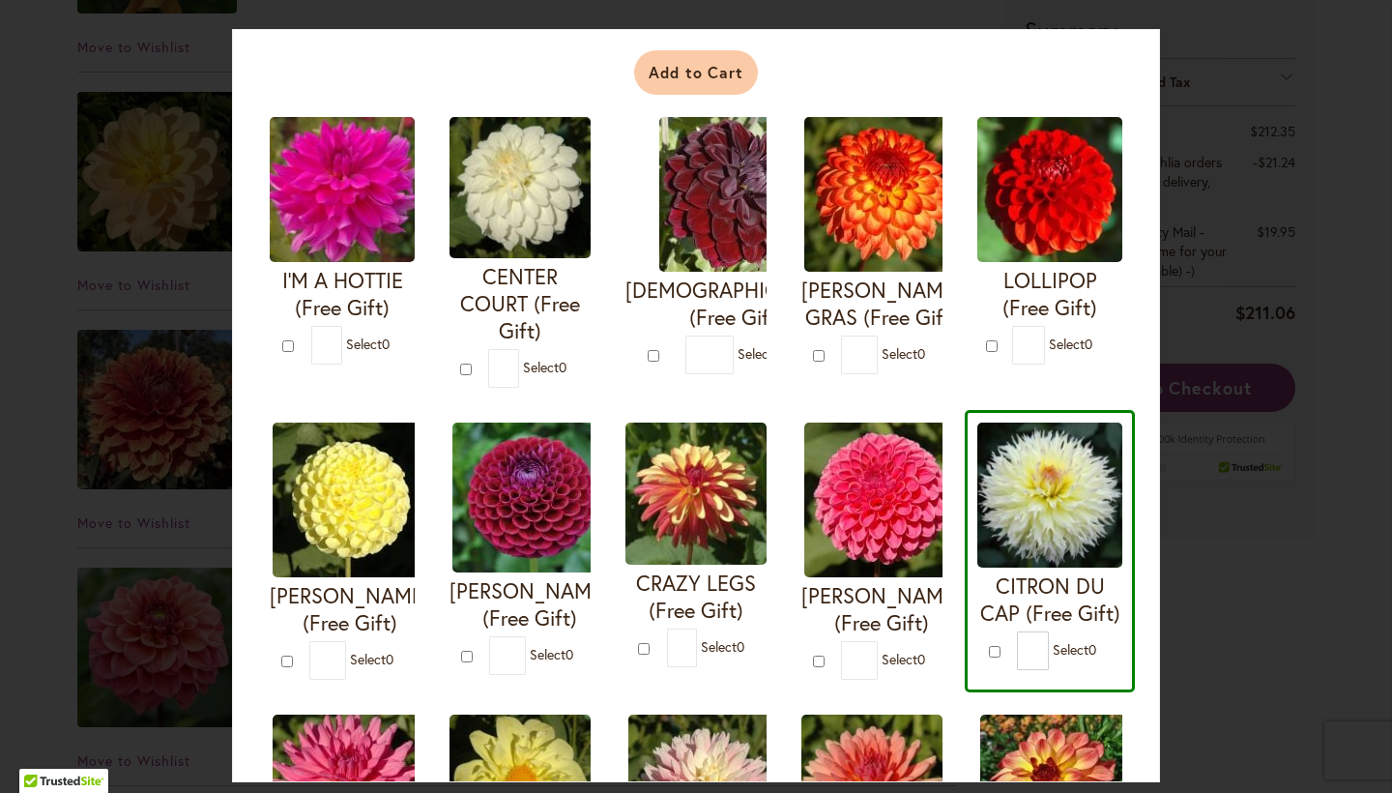
click at [723, 67] on button "Add to Cart" at bounding box center [696, 72] width 125 height 44
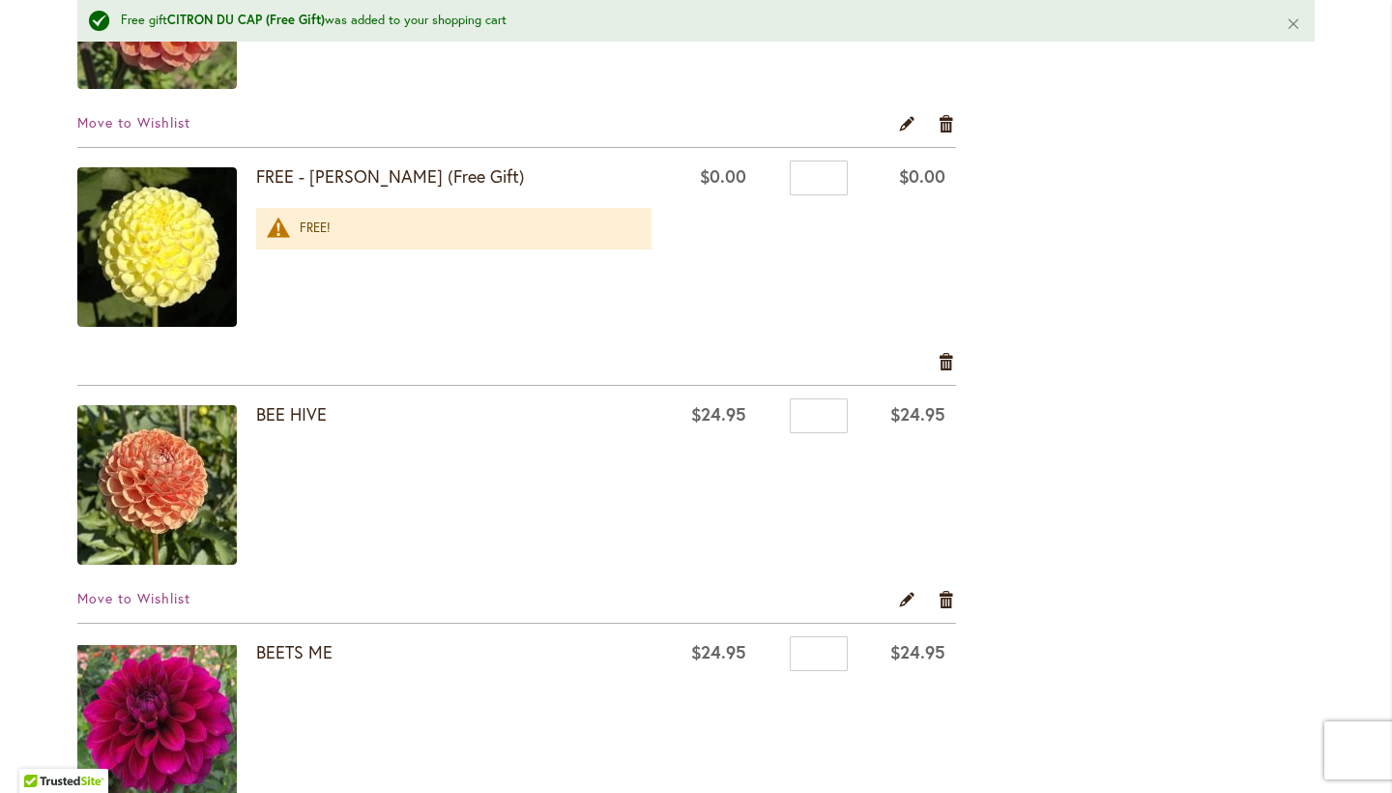
scroll to position [1931, 0]
